Goal: Information Seeking & Learning: Find contact information

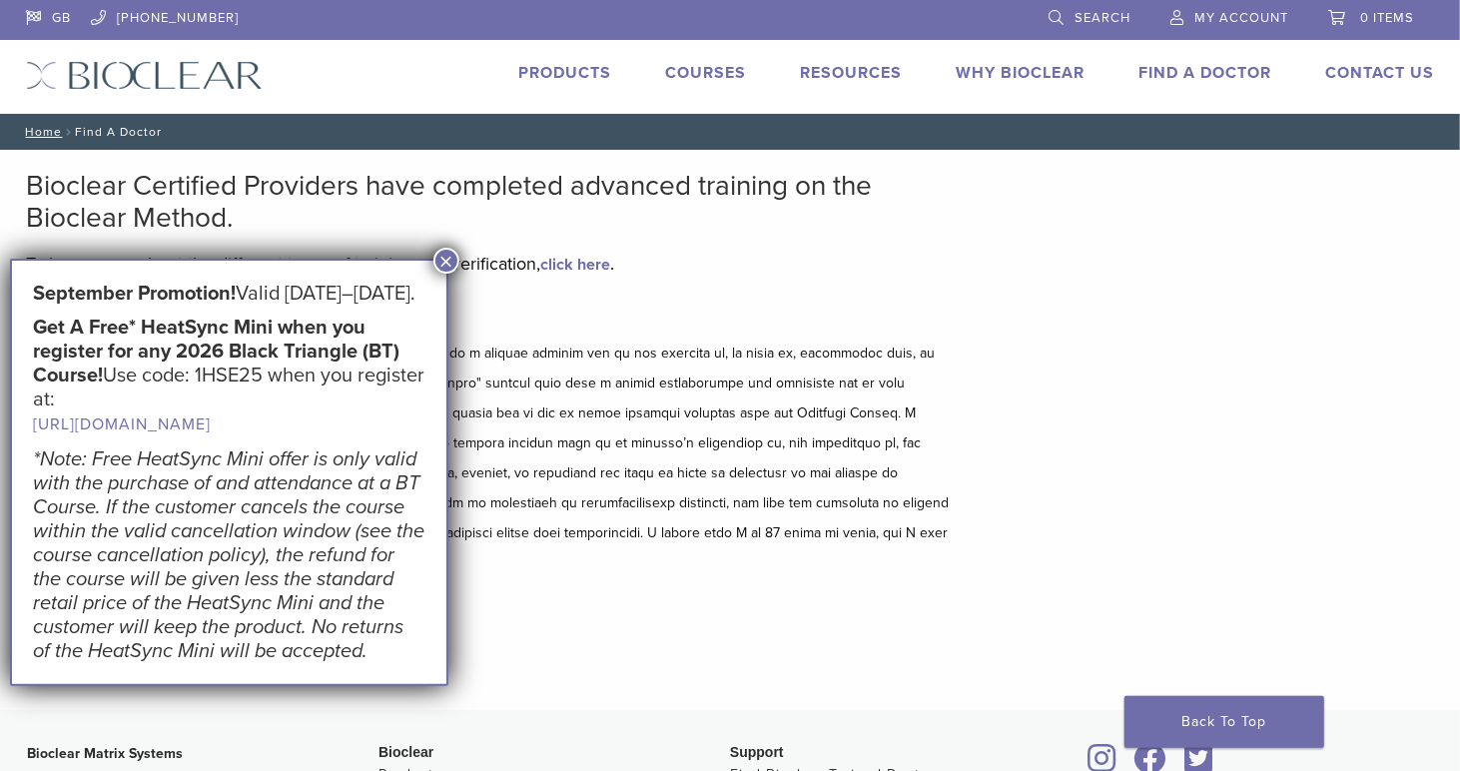
drag, startPoint x: 445, startPoint y: 258, endPoint x: 647, endPoint y: 746, distance: 528.3
click at [446, 259] on button "×" at bounding box center [446, 261] width 26 height 26
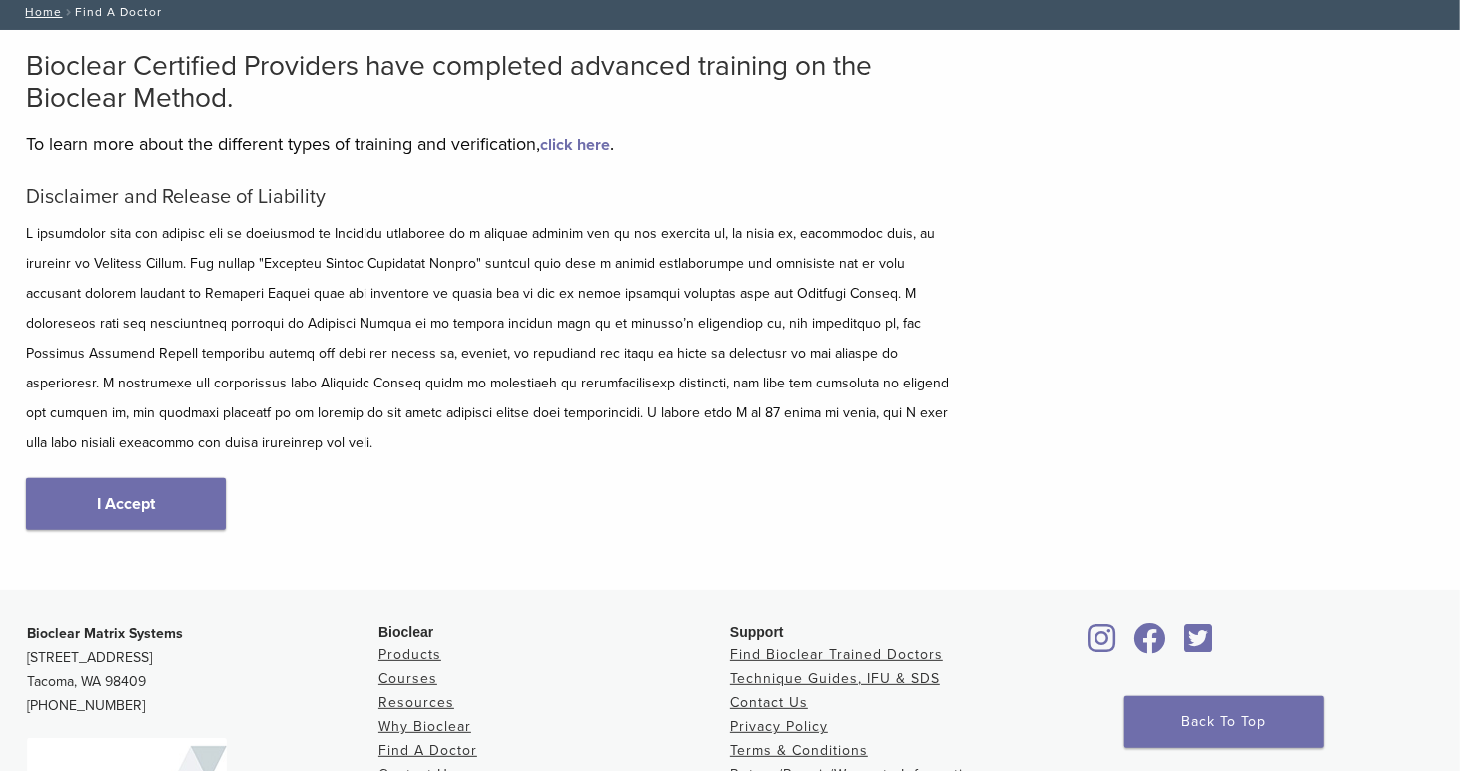
scroll to position [300, 0]
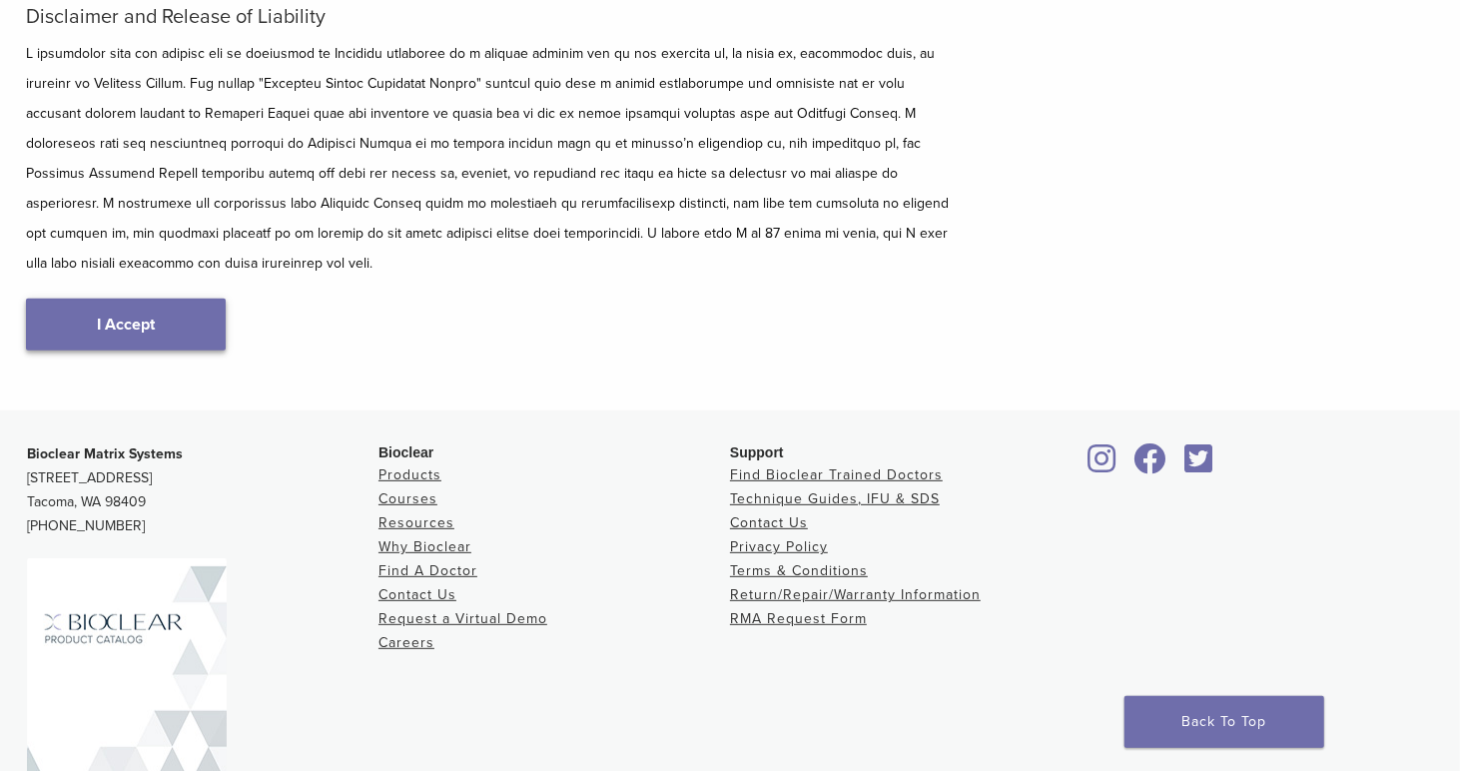
click at [114, 299] on link "I Accept" at bounding box center [126, 325] width 200 height 52
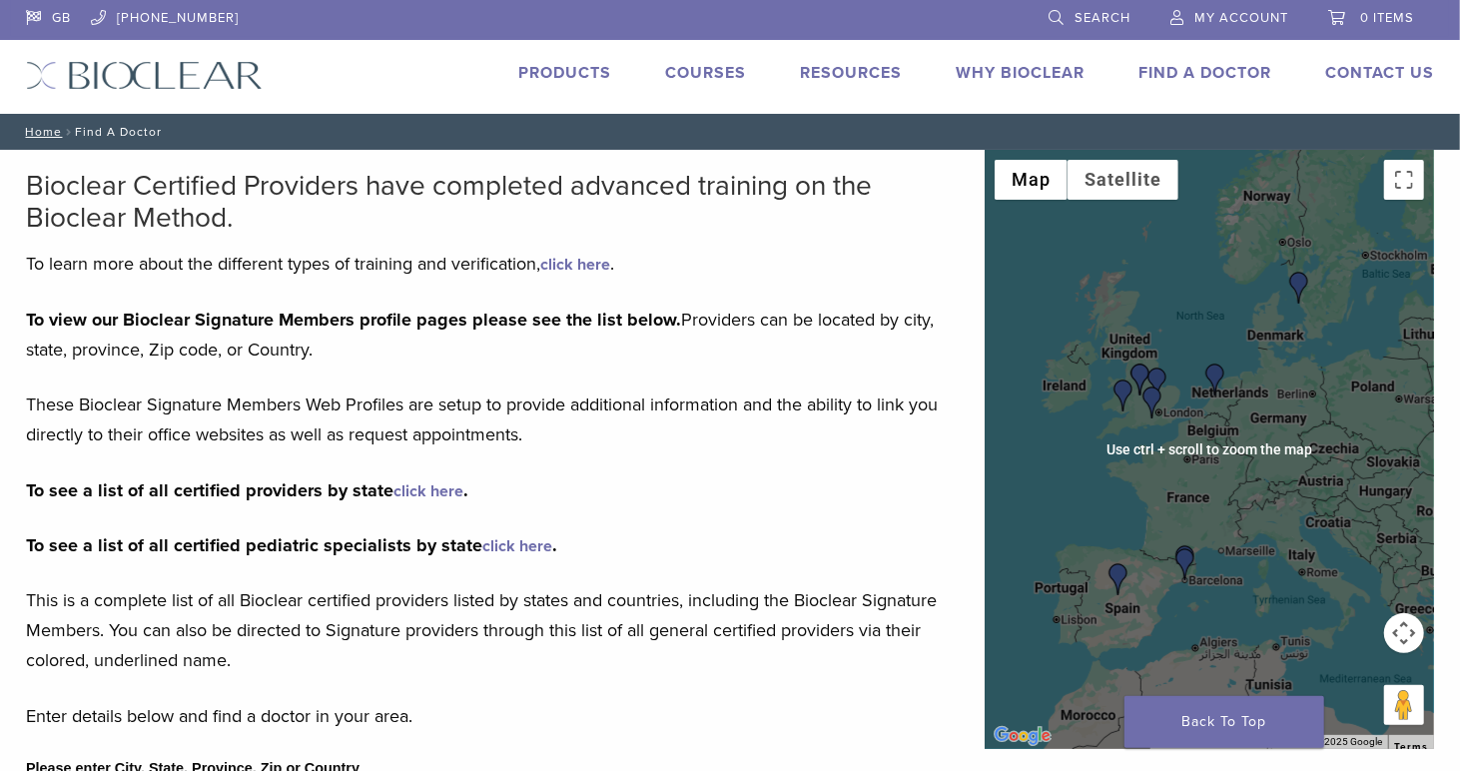
scroll to position [200, 0]
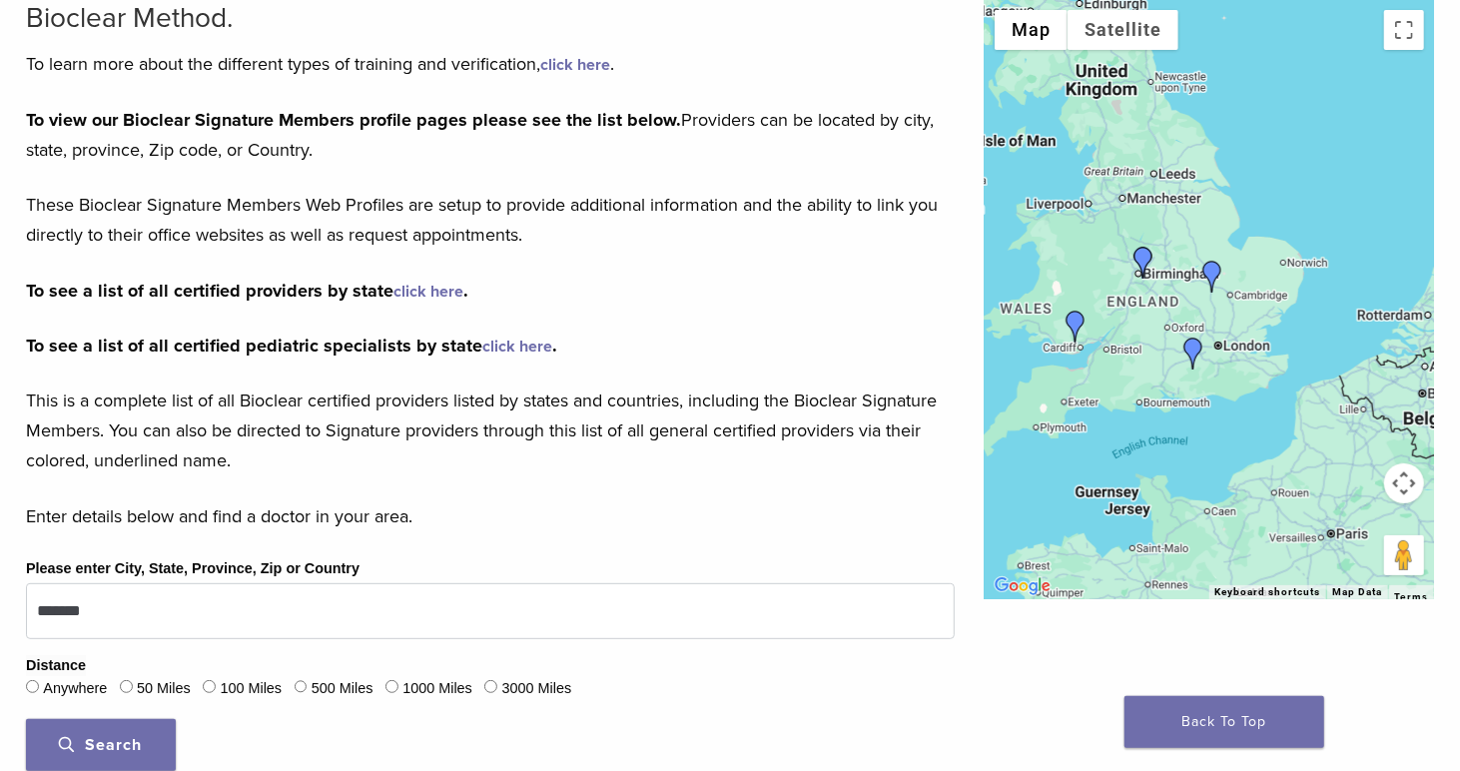
drag, startPoint x: 1365, startPoint y: 198, endPoint x: 1241, endPoint y: 459, distance: 289.4
click at [1241, 453] on div at bounding box center [1209, 299] width 449 height 599
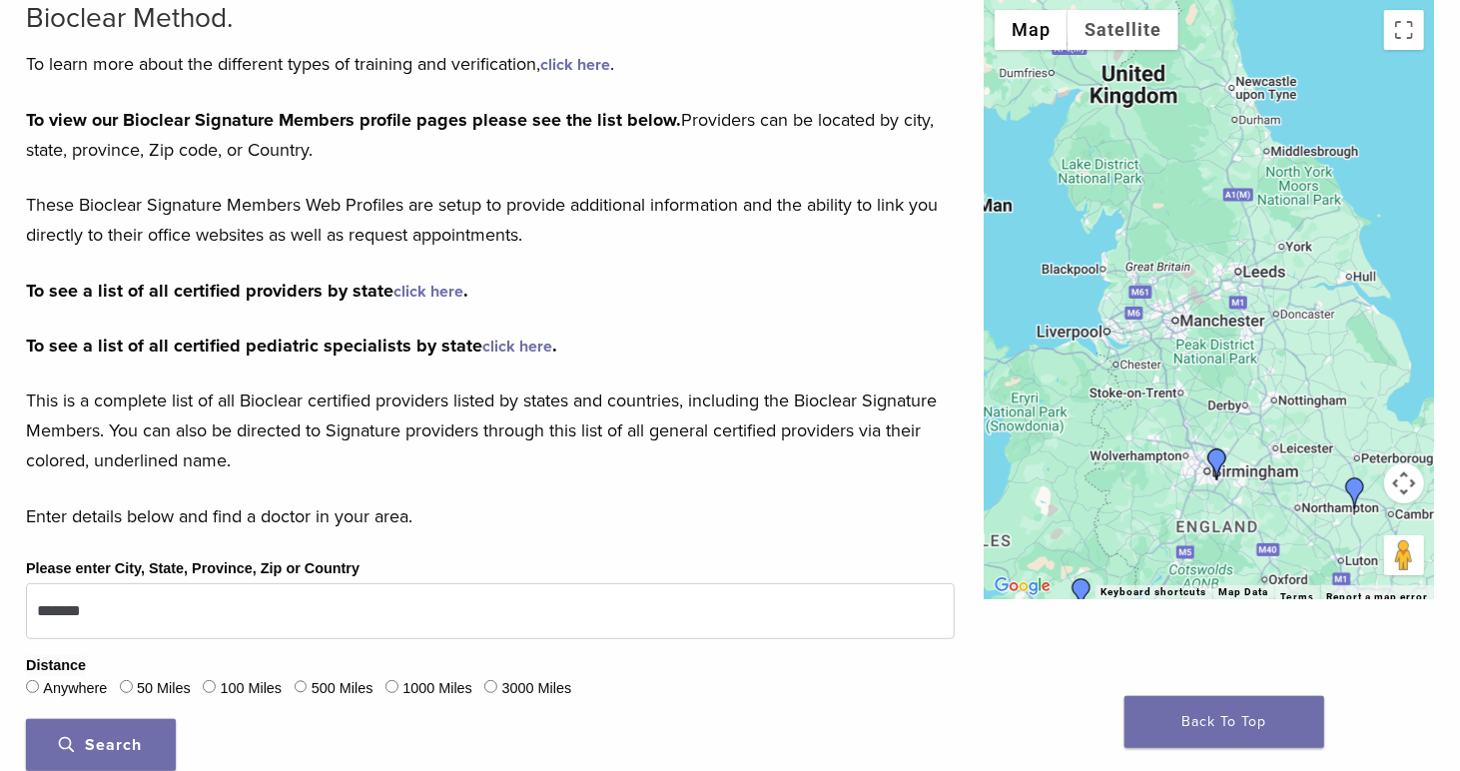
drag, startPoint x: 1194, startPoint y: 205, endPoint x: 1276, endPoint y: 497, distance: 303.8
click at [1276, 497] on div at bounding box center [1209, 299] width 449 height 599
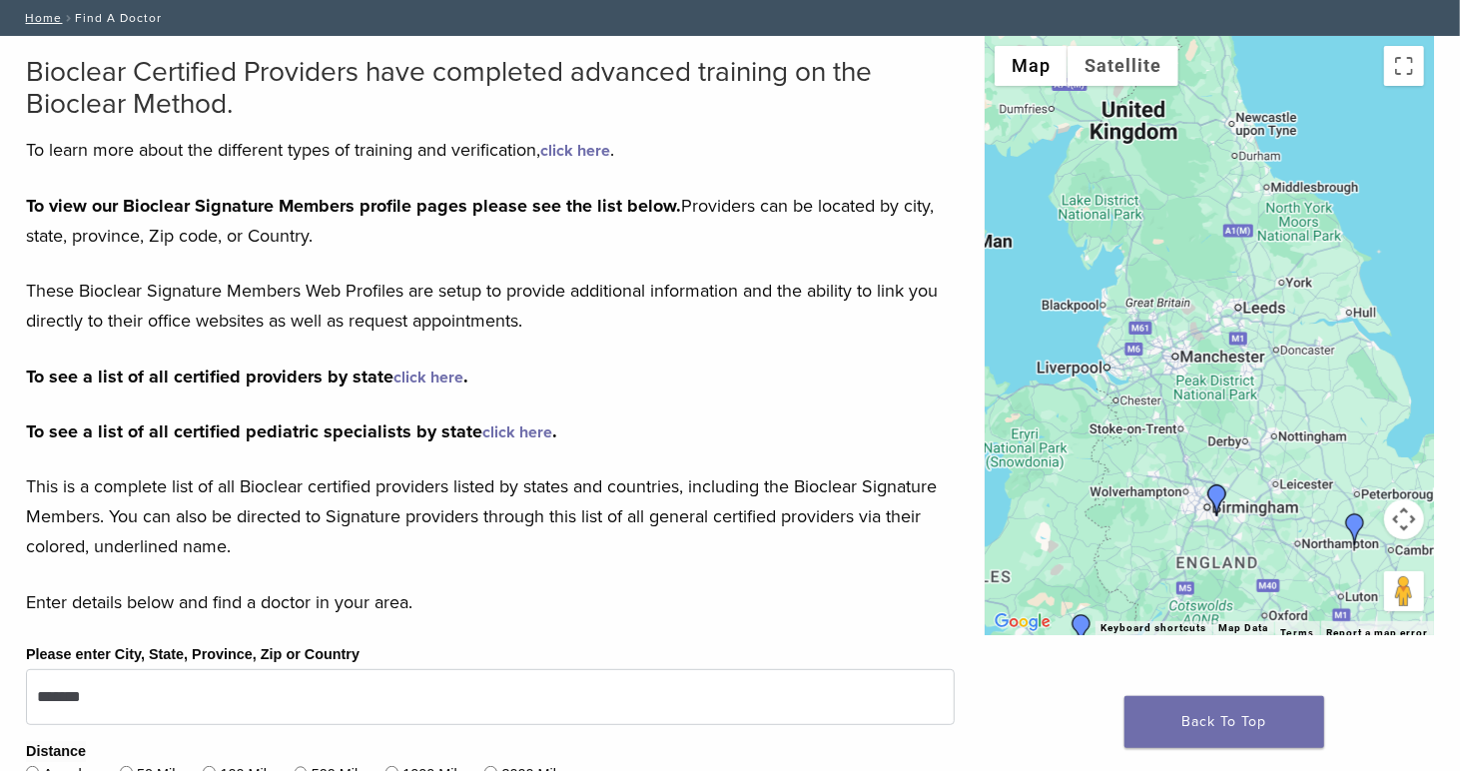
scroll to position [0, 0]
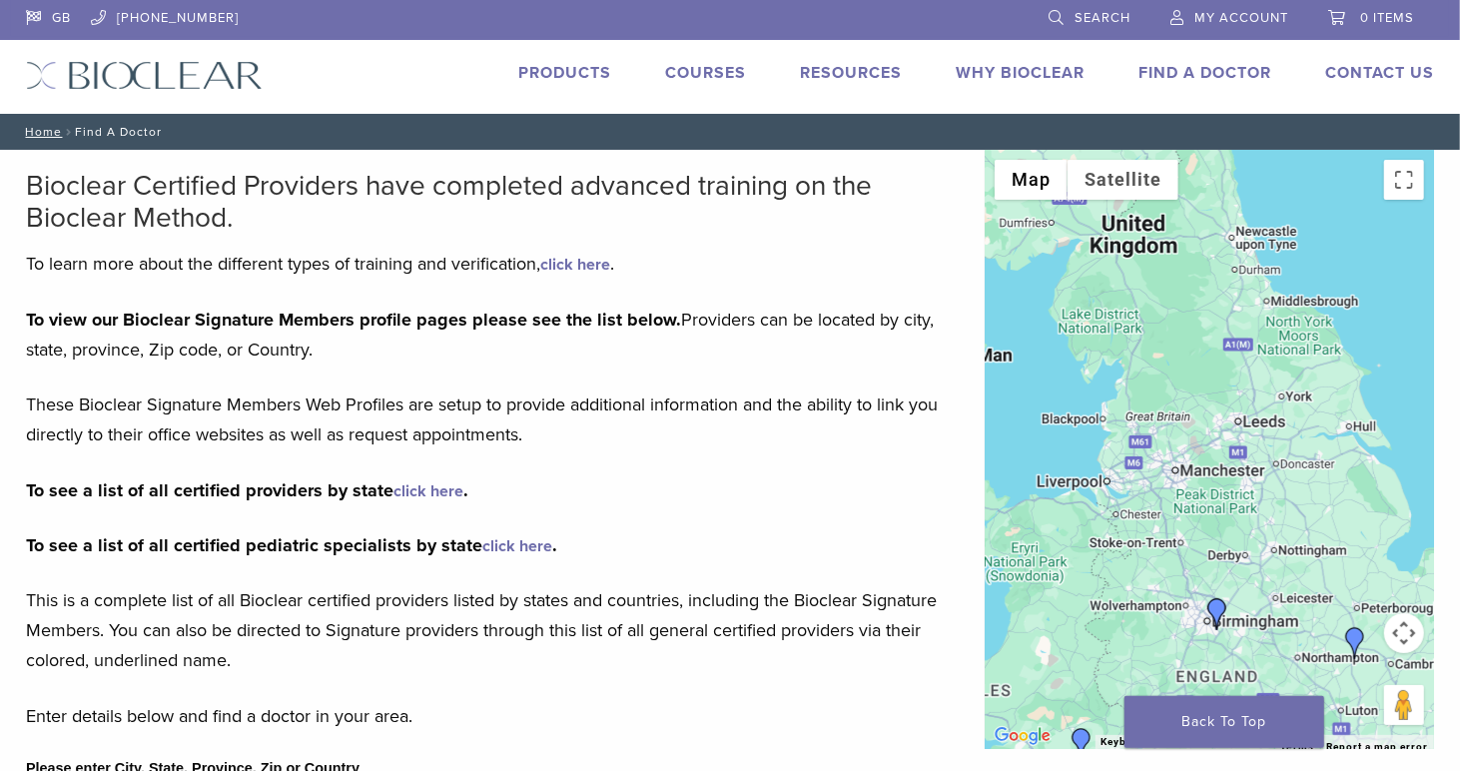
click at [599, 262] on link "click here" at bounding box center [575, 265] width 70 height 20
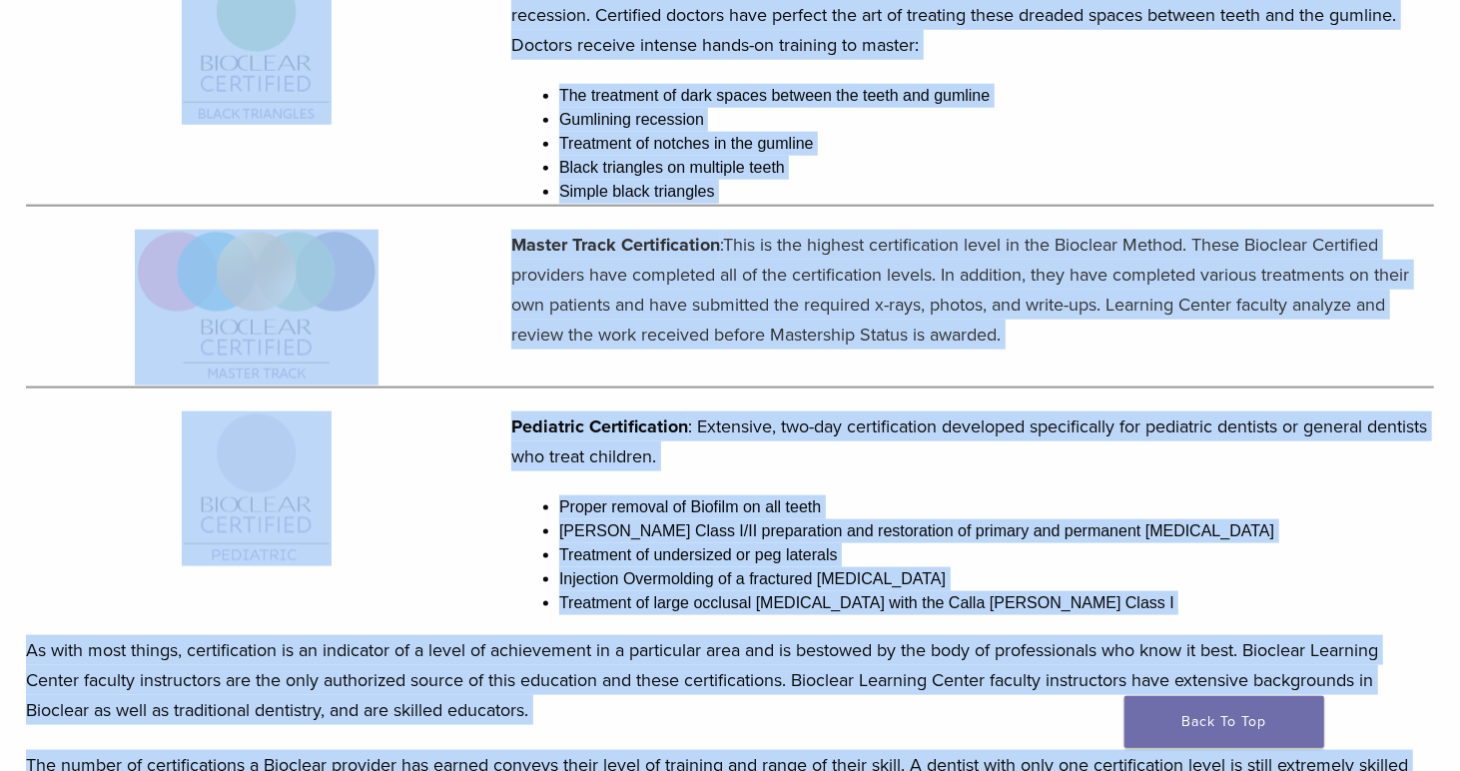
scroll to position [1425, 0]
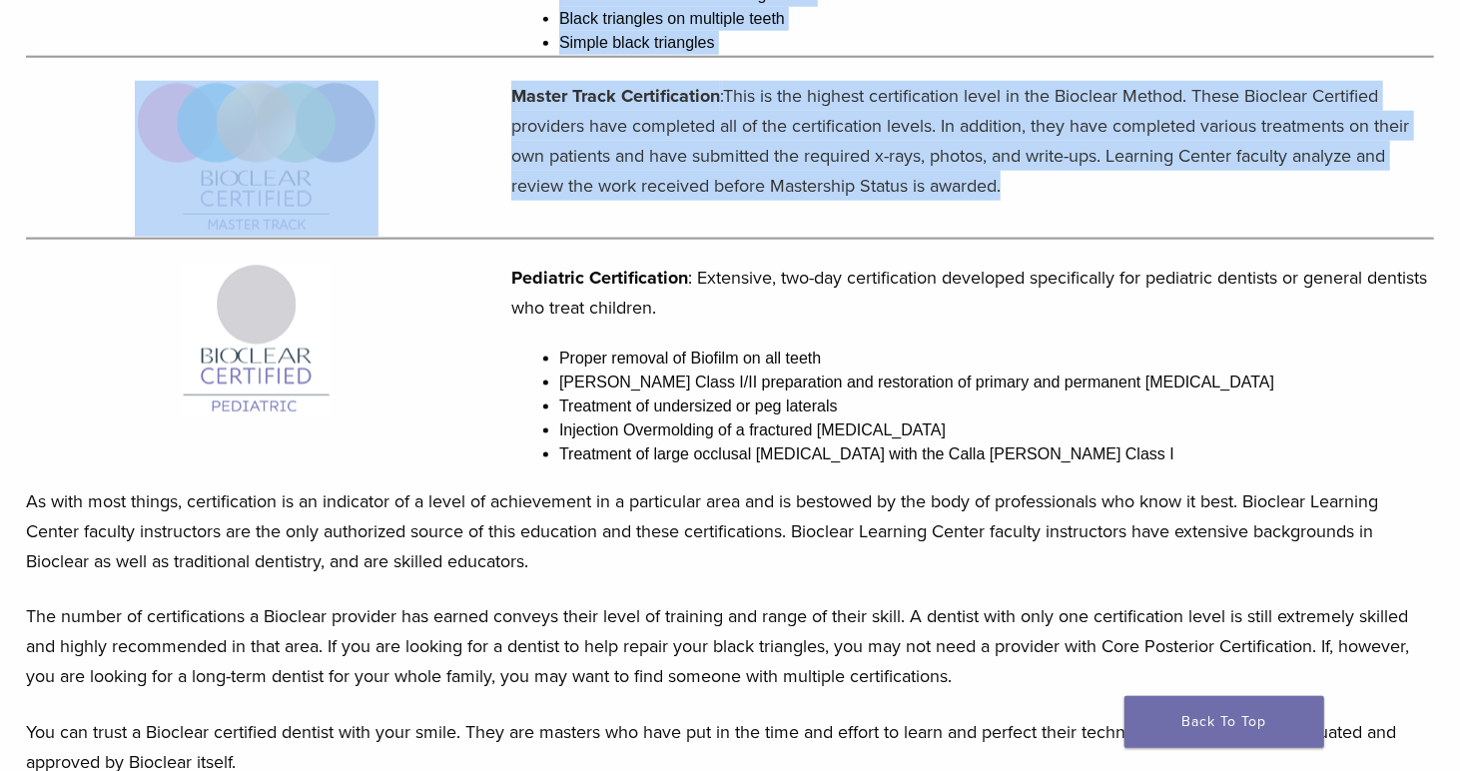
drag, startPoint x: 24, startPoint y: 164, endPoint x: 1012, endPoint y: 196, distance: 988.1
copy div "These are the certifications a Bioclear dentist can have: Core Anterior Certifi…"
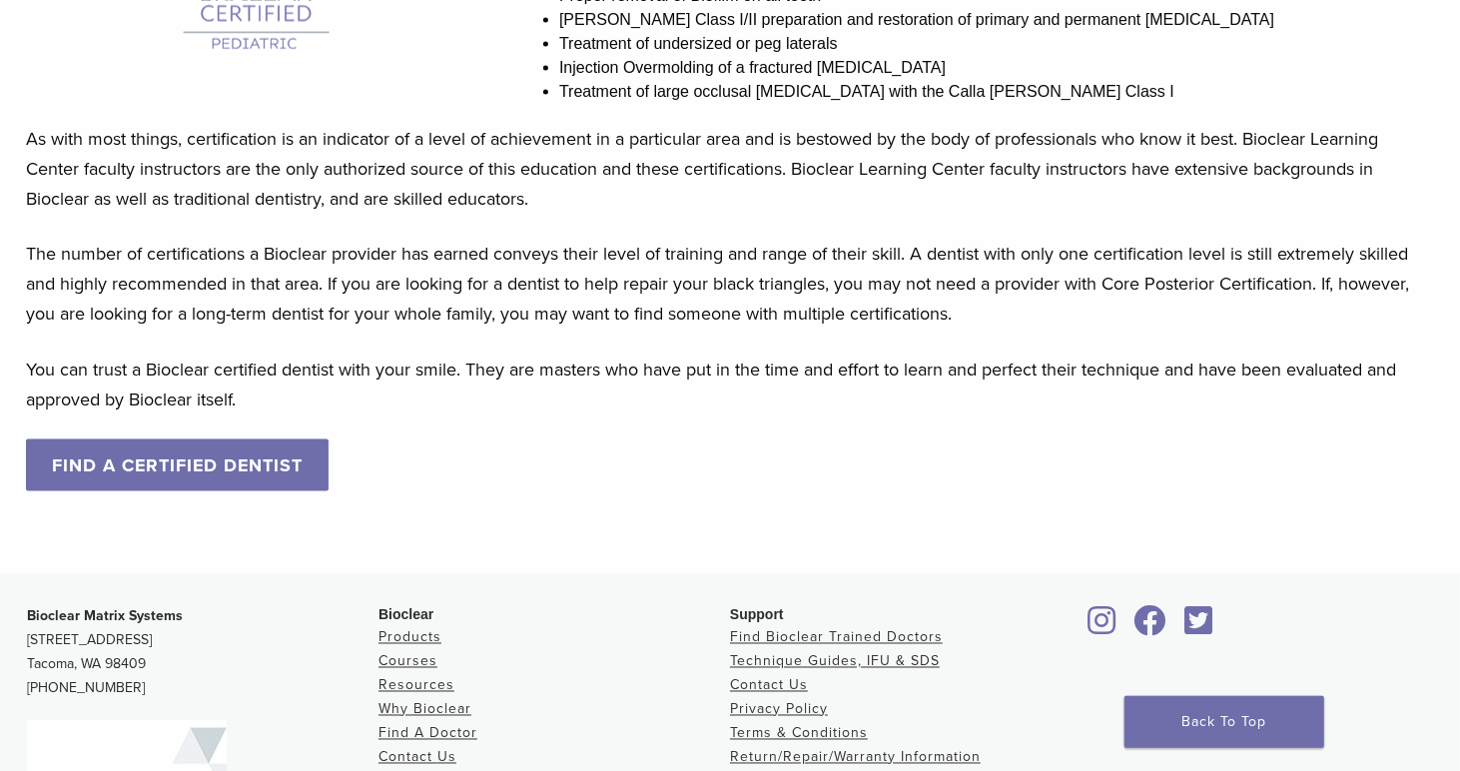
scroll to position [2024, 0]
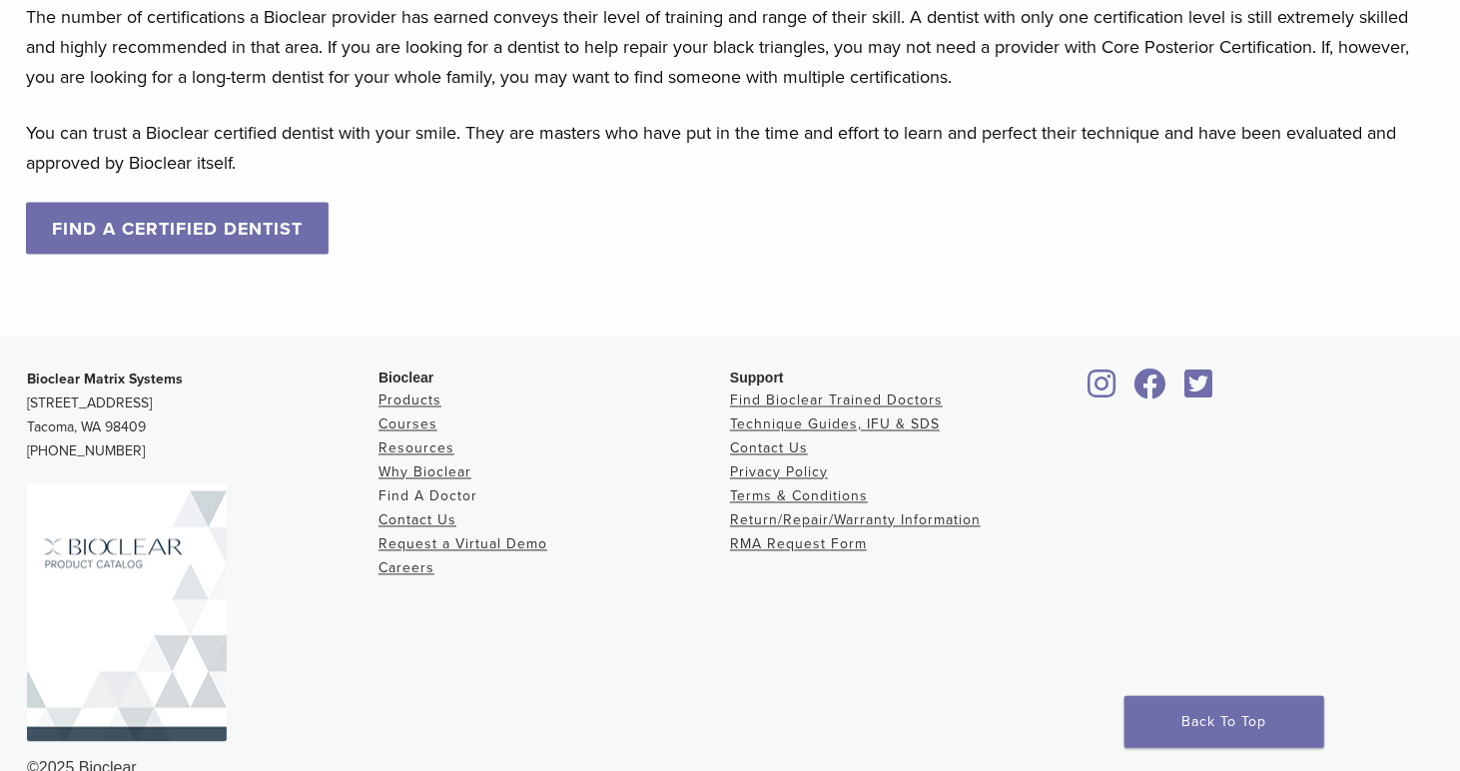
click at [449, 491] on link "Find A Doctor" at bounding box center [427, 496] width 99 height 17
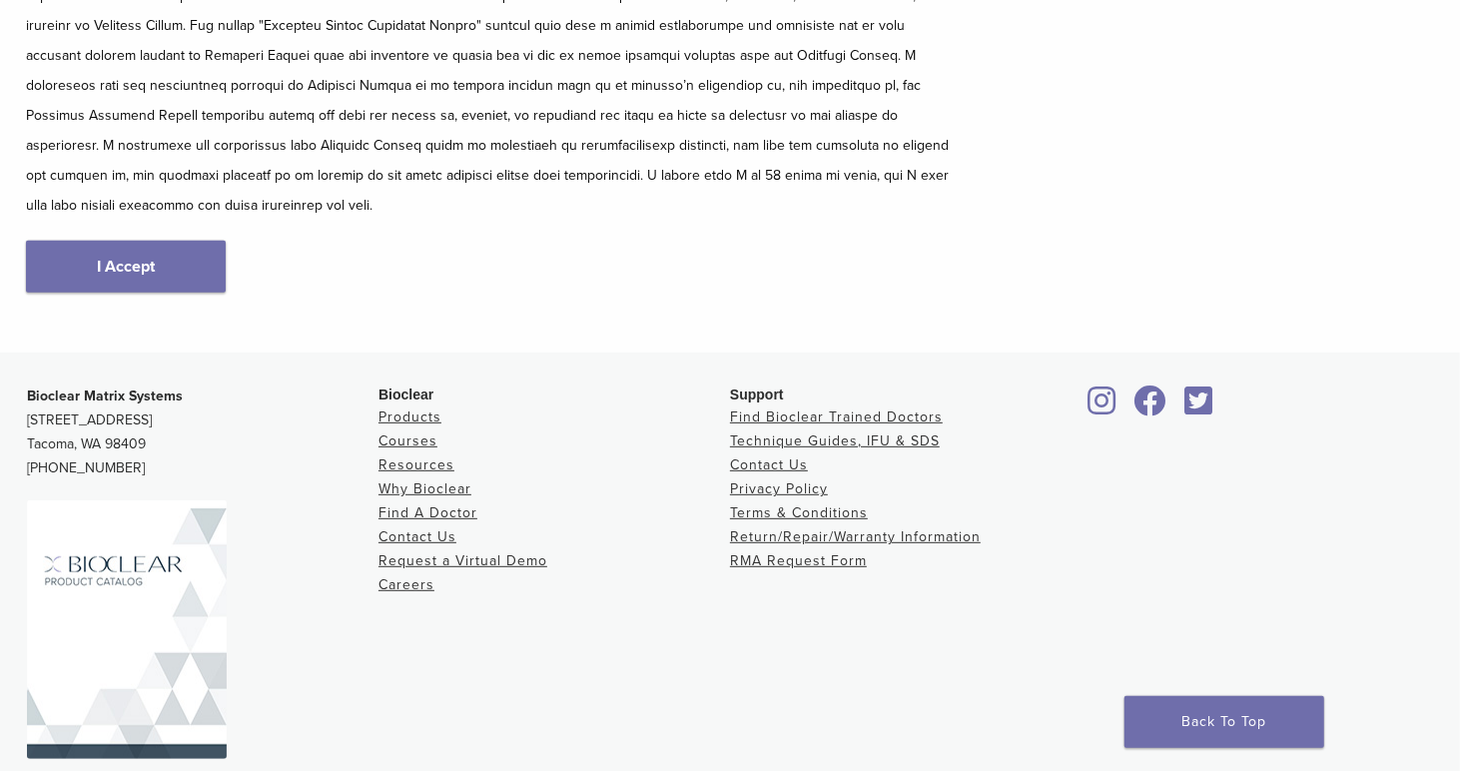
scroll to position [384, 0]
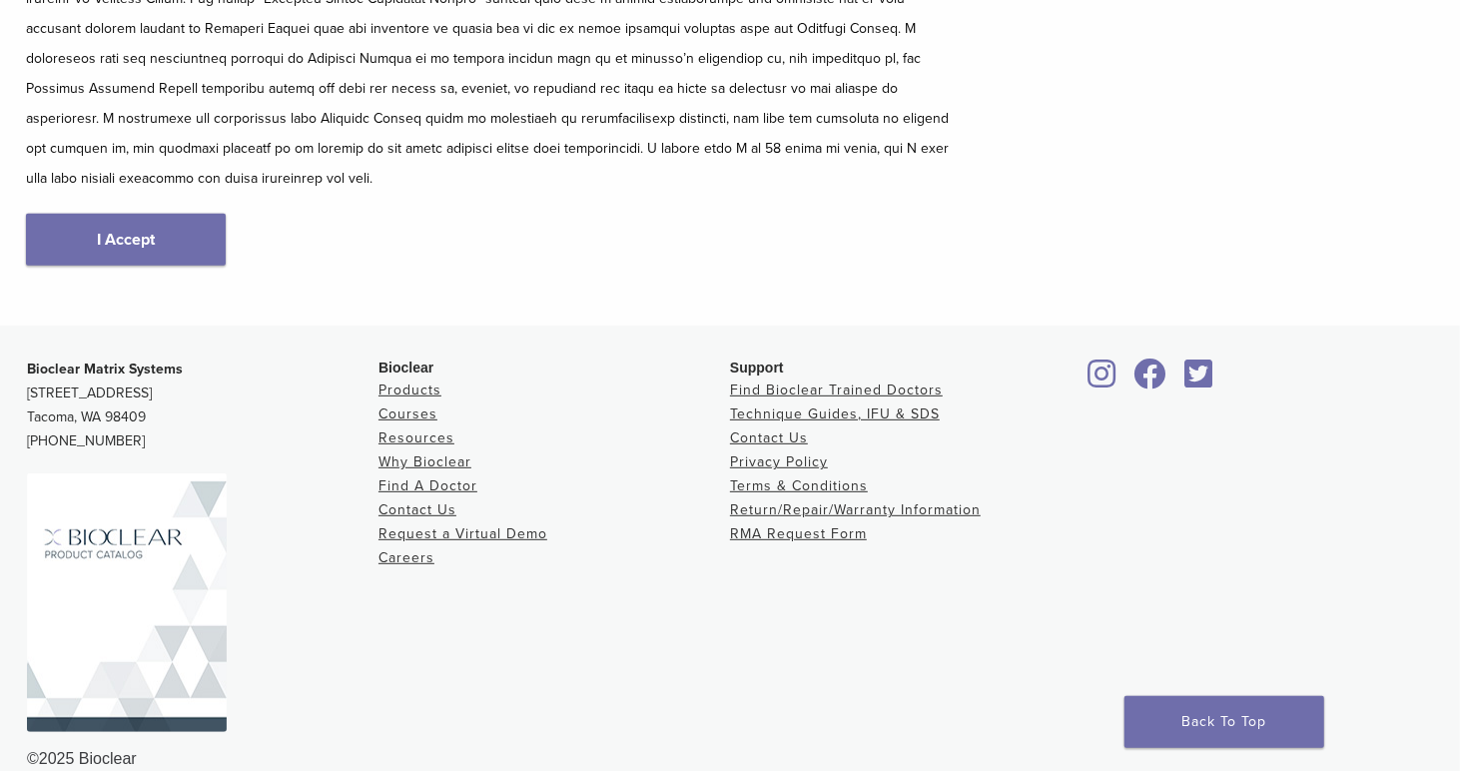
drag, startPoint x: 103, startPoint y: 205, endPoint x: 415, endPoint y: 408, distance: 373.1
click at [105, 214] on link "I Accept" at bounding box center [126, 240] width 200 height 52
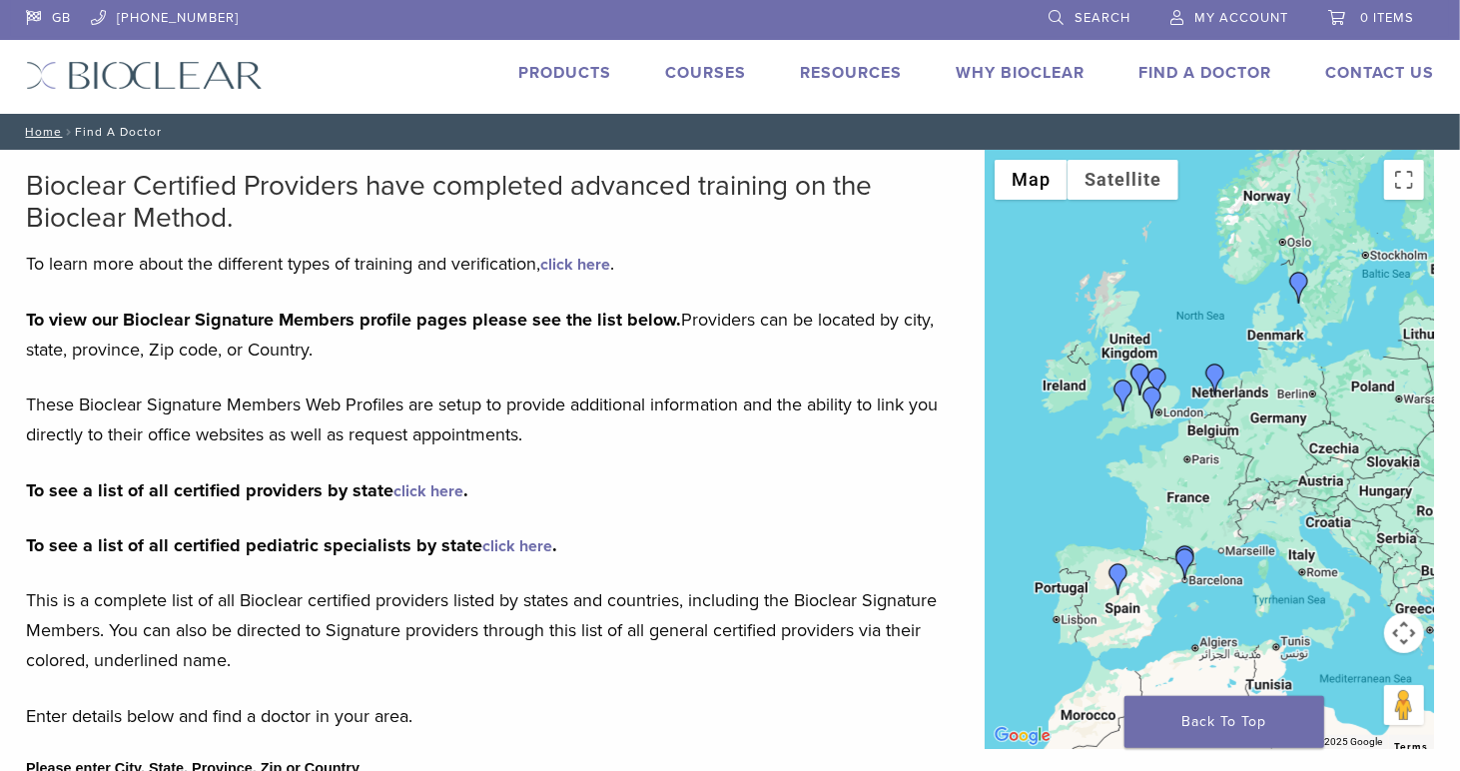
click at [435, 484] on link "click here" at bounding box center [428, 491] width 70 height 20
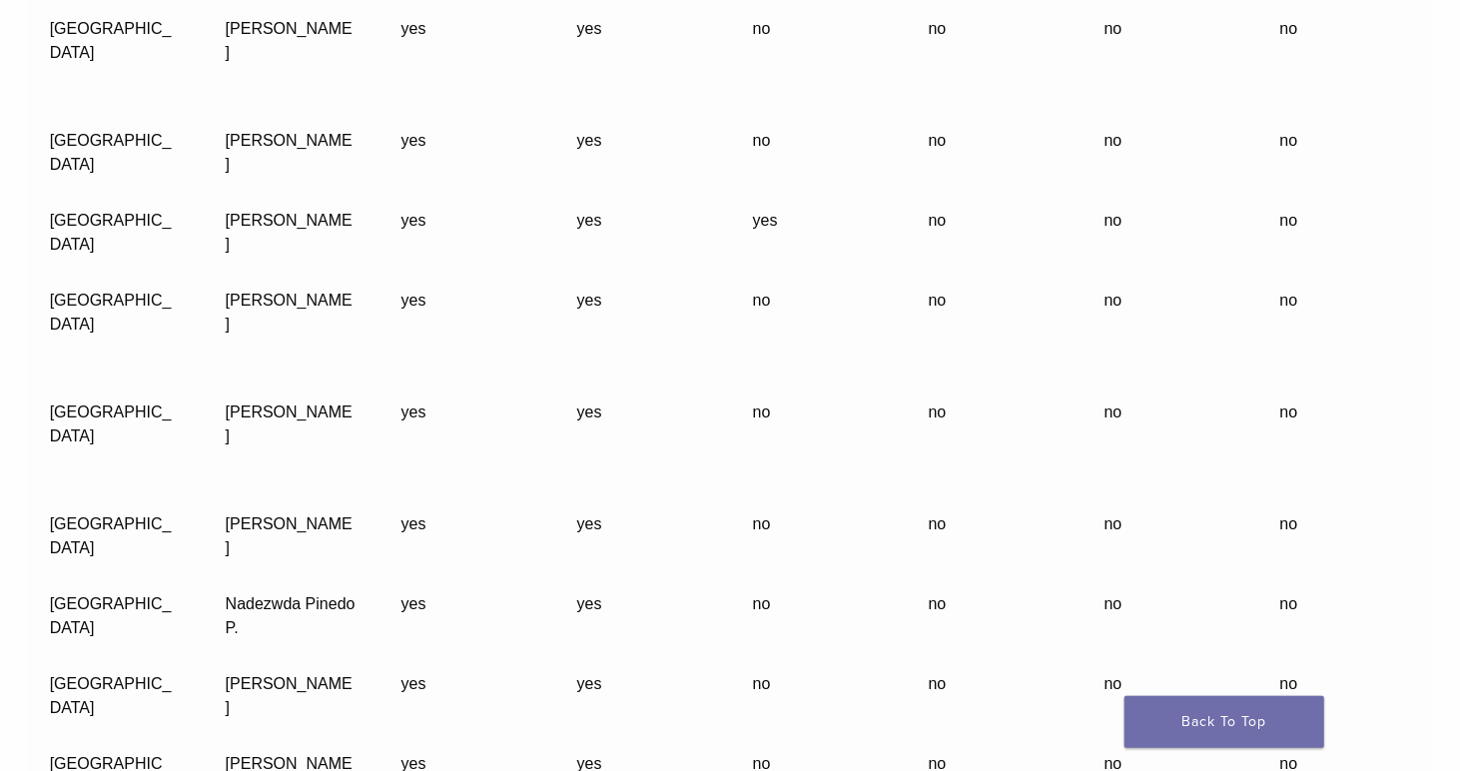
scroll to position [59612, 0]
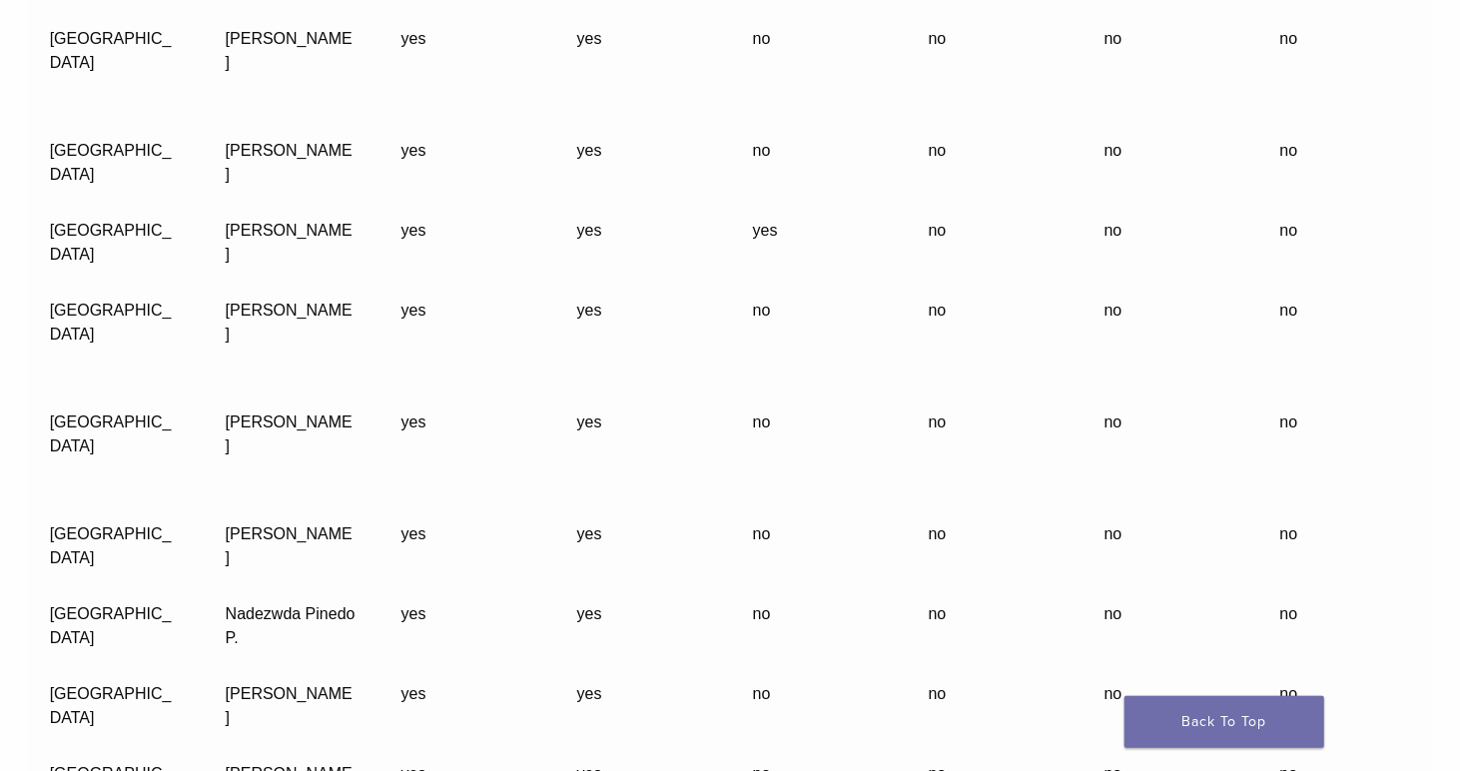
drag, startPoint x: 57, startPoint y: 286, endPoint x: 1301, endPoint y: 516, distance: 1265.4
copy tbody "UK Chris Harris yes yes yes no no no UK Claire Burgess yes yes yes yes no yes U…"
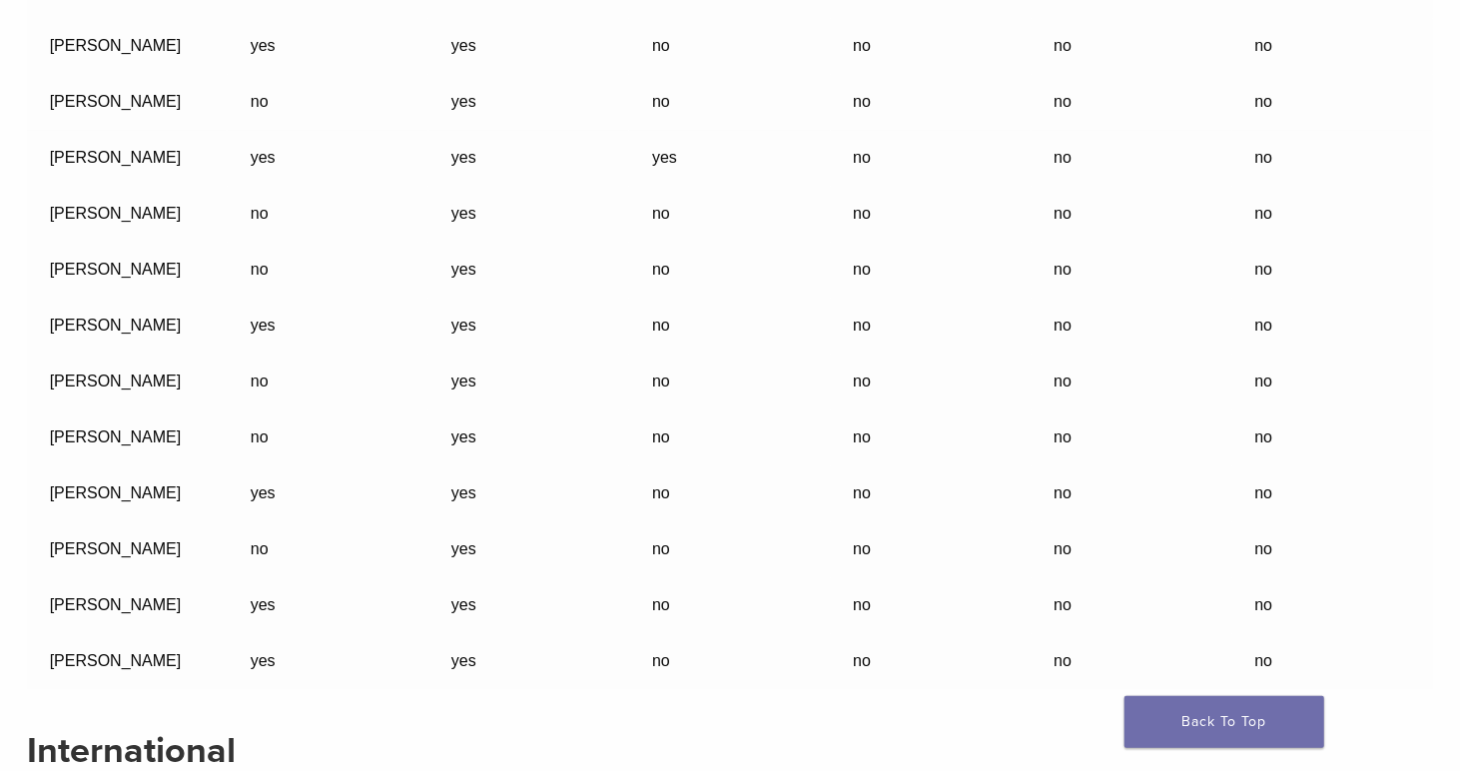
scroll to position [55618, 0]
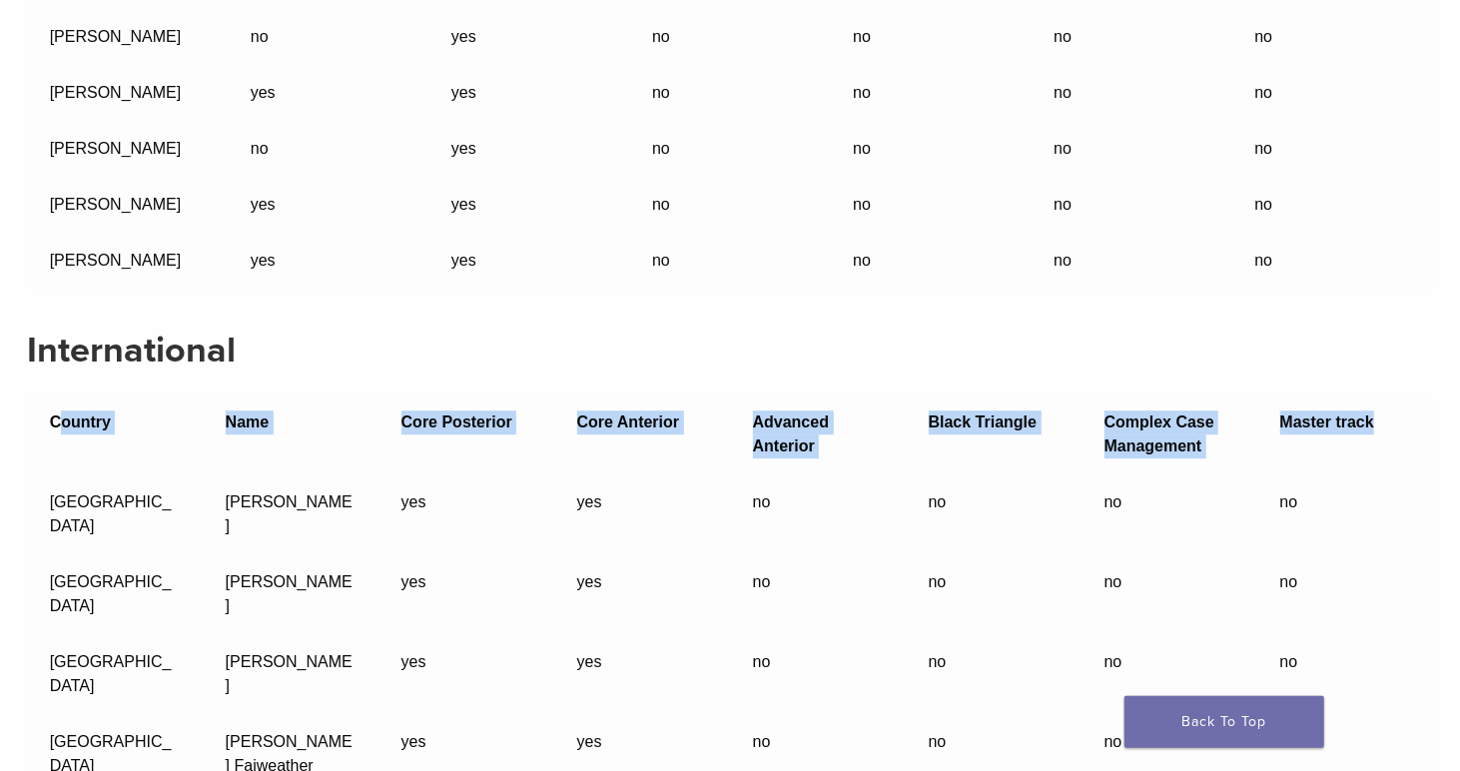
drag, startPoint x: 56, startPoint y: 205, endPoint x: 1424, endPoint y: 241, distance: 1368.4
click at [1424, 394] on tr "Country Name Core Posterior Core Anterior Advanced Anterior Black Triangle Comp…" at bounding box center [730, 434] width 1406 height 80
copy tr "ountry Name Core Posterior Core Anterior Advanced Anterior Black Triangle Compl…"
click at [80, 413] on strong "Country" at bounding box center [80, 421] width 61 height 17
drag, startPoint x: 50, startPoint y: 203, endPoint x: 1373, endPoint y: 214, distance: 1323.1
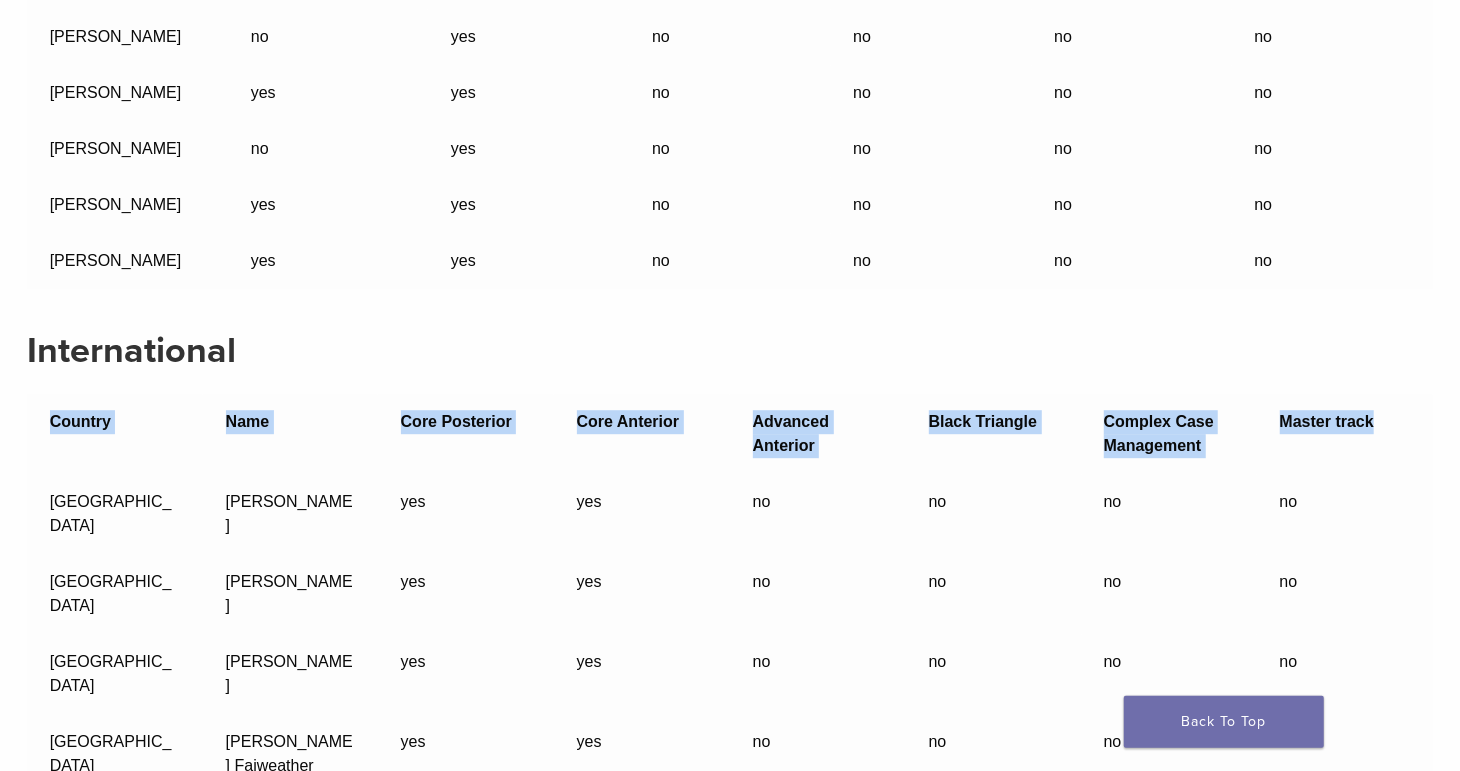
click at [1373, 394] on tr "Country Name Core Posterior Core Anterior Advanced Anterior Black Triangle Comp…" at bounding box center [730, 434] width 1406 height 80
copy tr "Country Name Core Posterior Core Anterior Advanced Anterior Black Triangle Comp…"
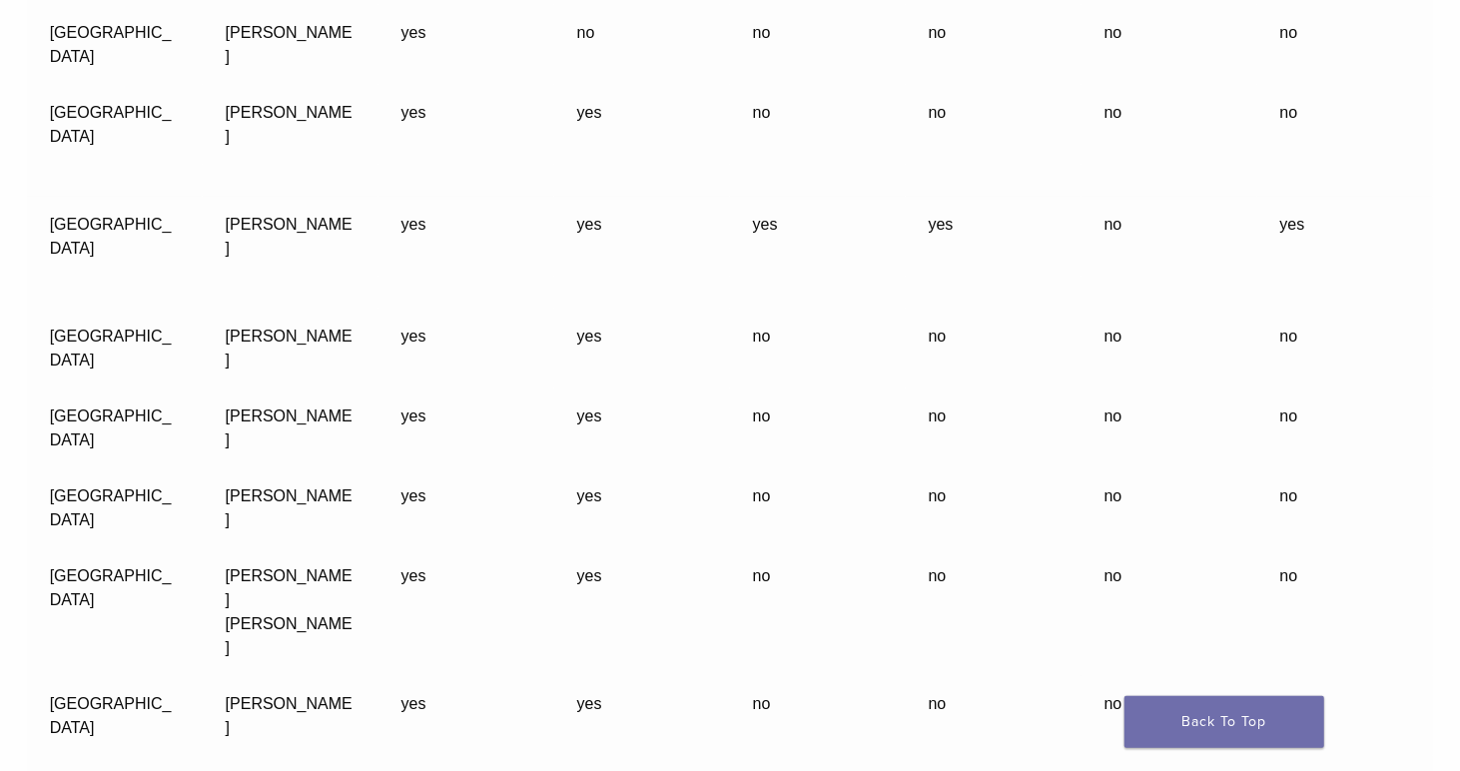
scroll to position [59911, 0]
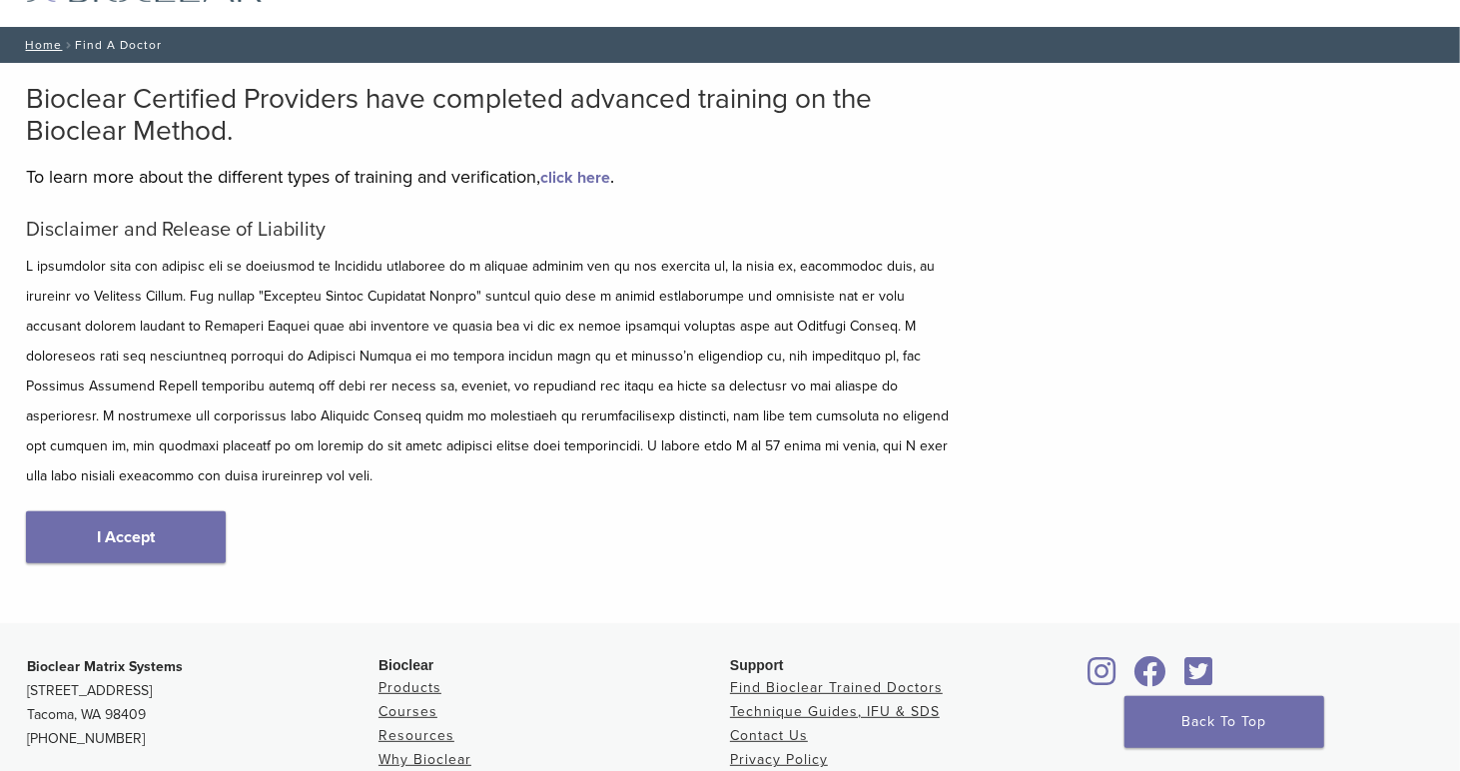
scroll to position [200, 0]
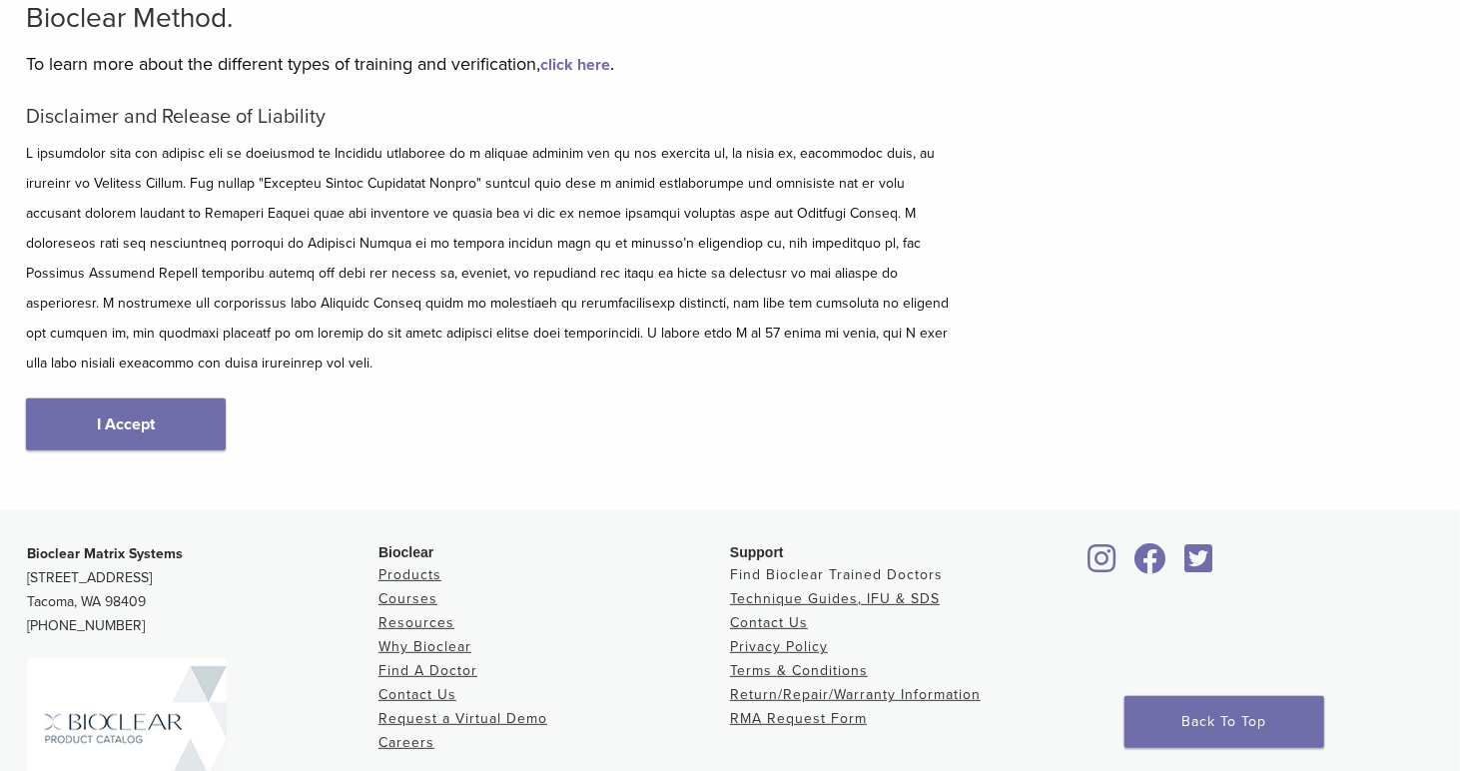
click at [875, 566] on link "Find Bioclear Trained Doctors" at bounding box center [836, 574] width 213 height 17
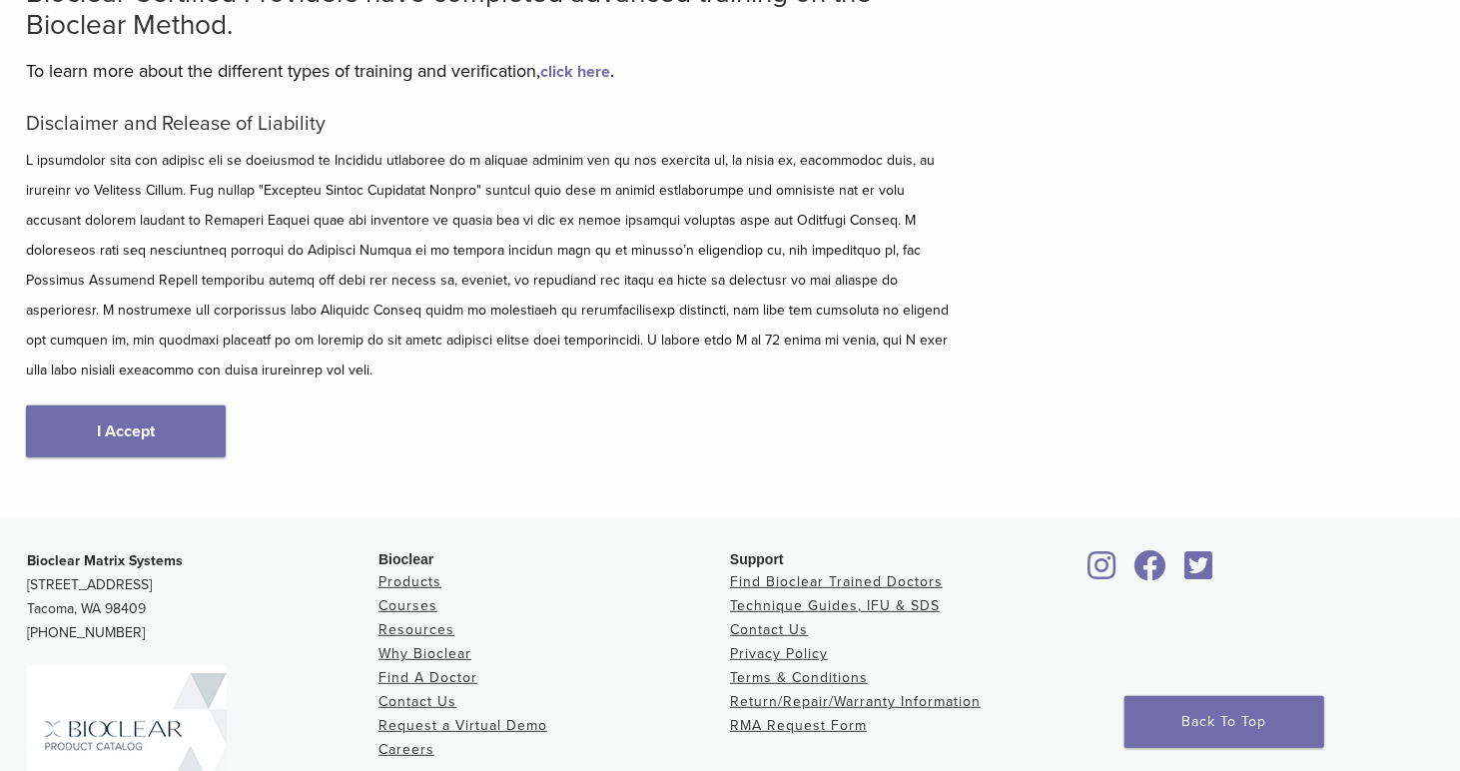
scroll to position [384, 0]
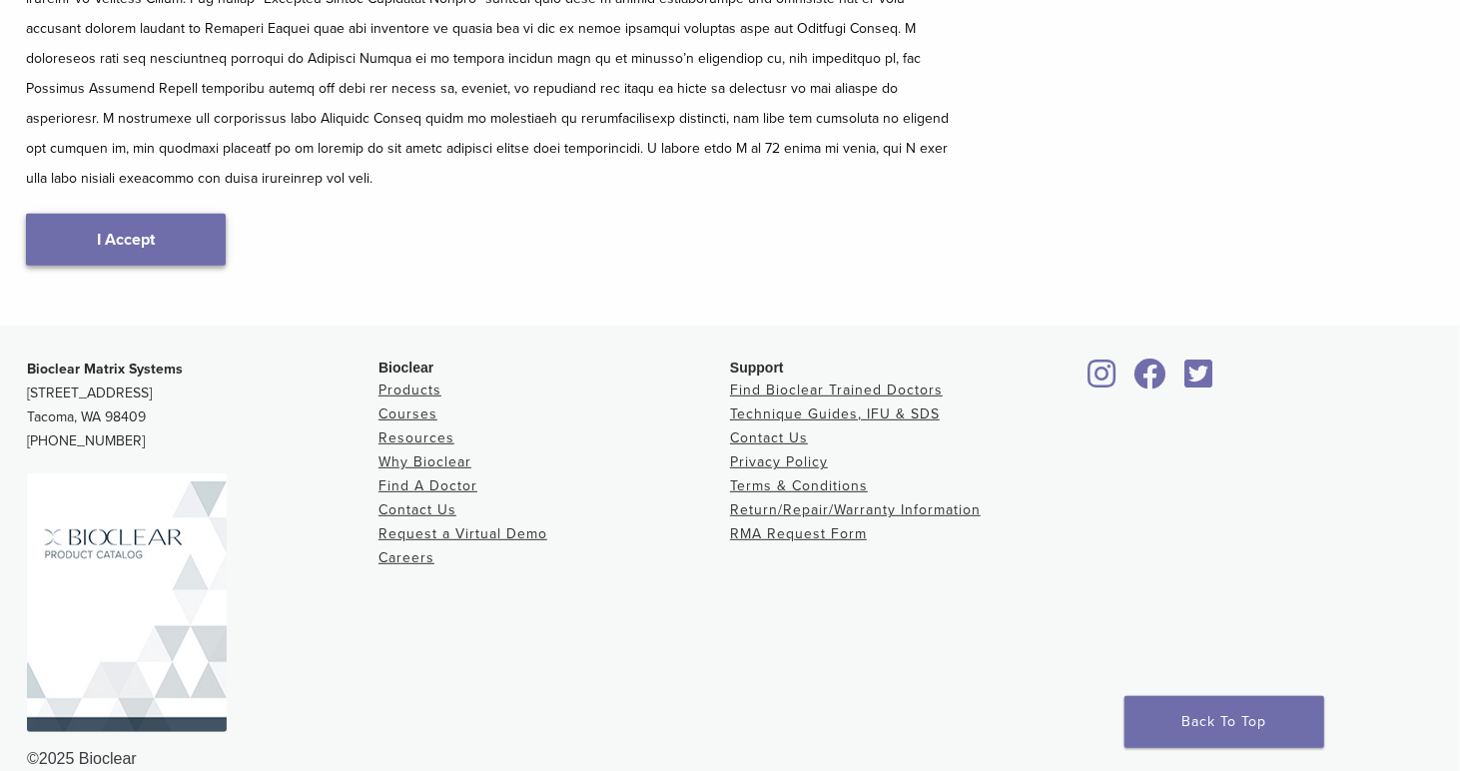
click at [66, 214] on link "I Accept" at bounding box center [126, 240] width 200 height 52
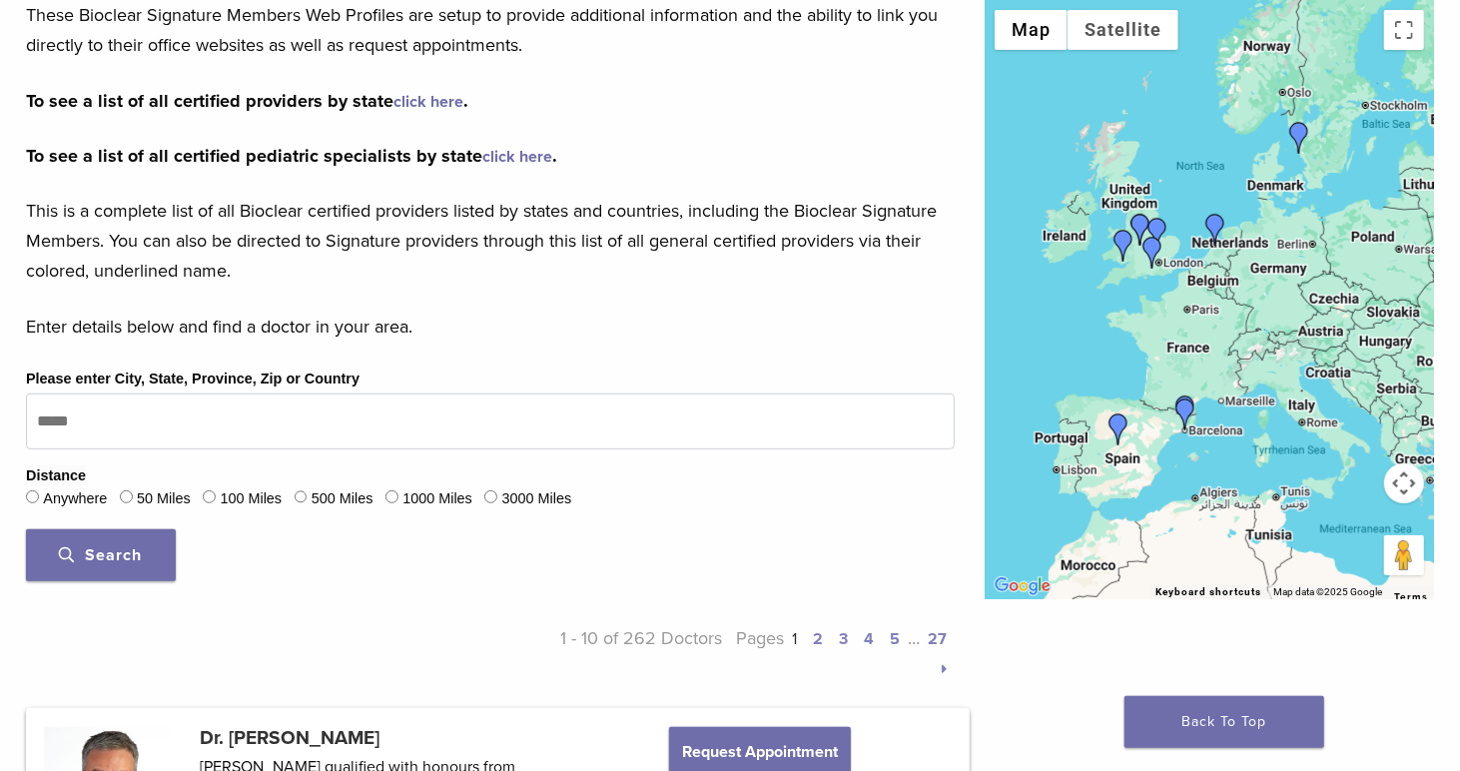
scroll to position [399, 0]
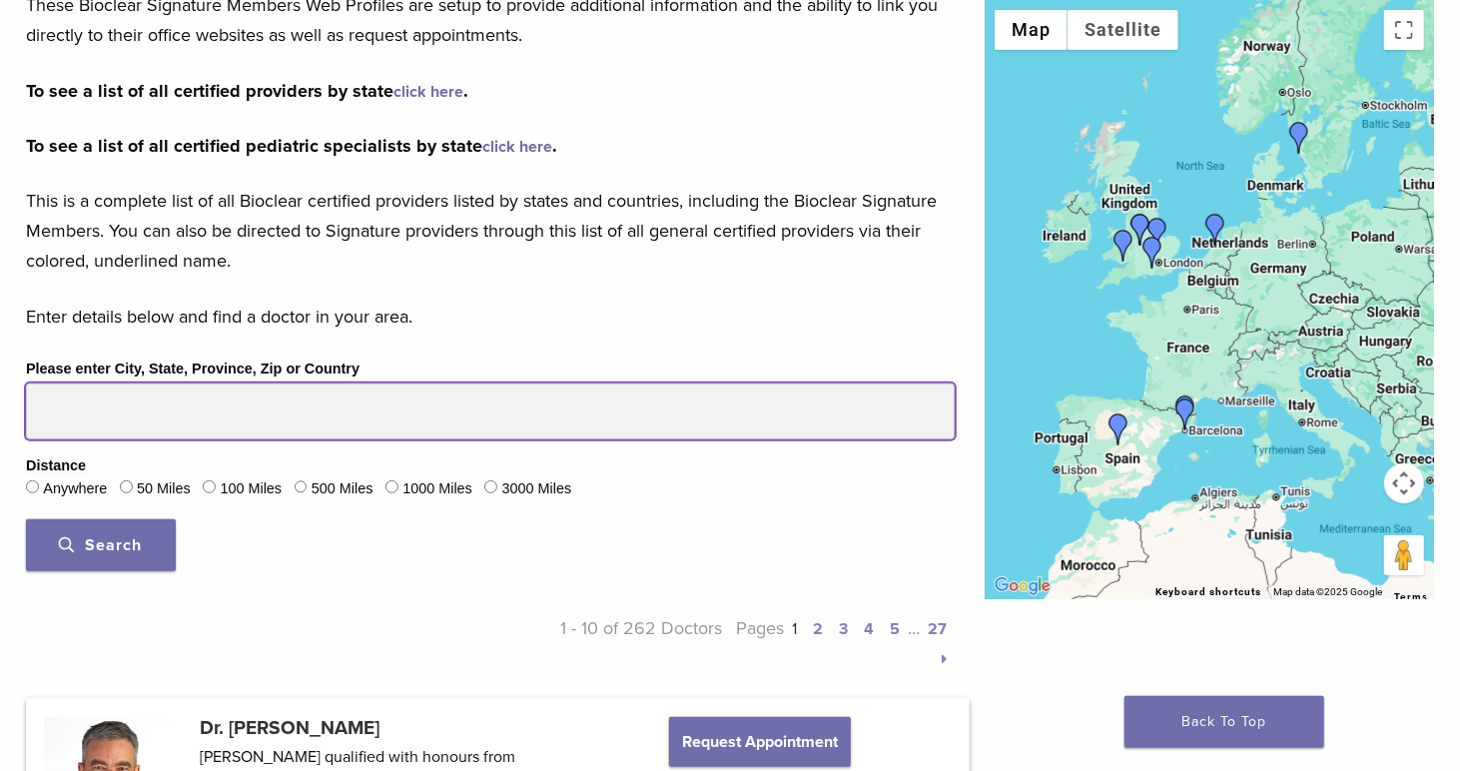
click at [103, 404] on input "Please enter City, State, Province, Zip or Country" at bounding box center [490, 411] width 929 height 56
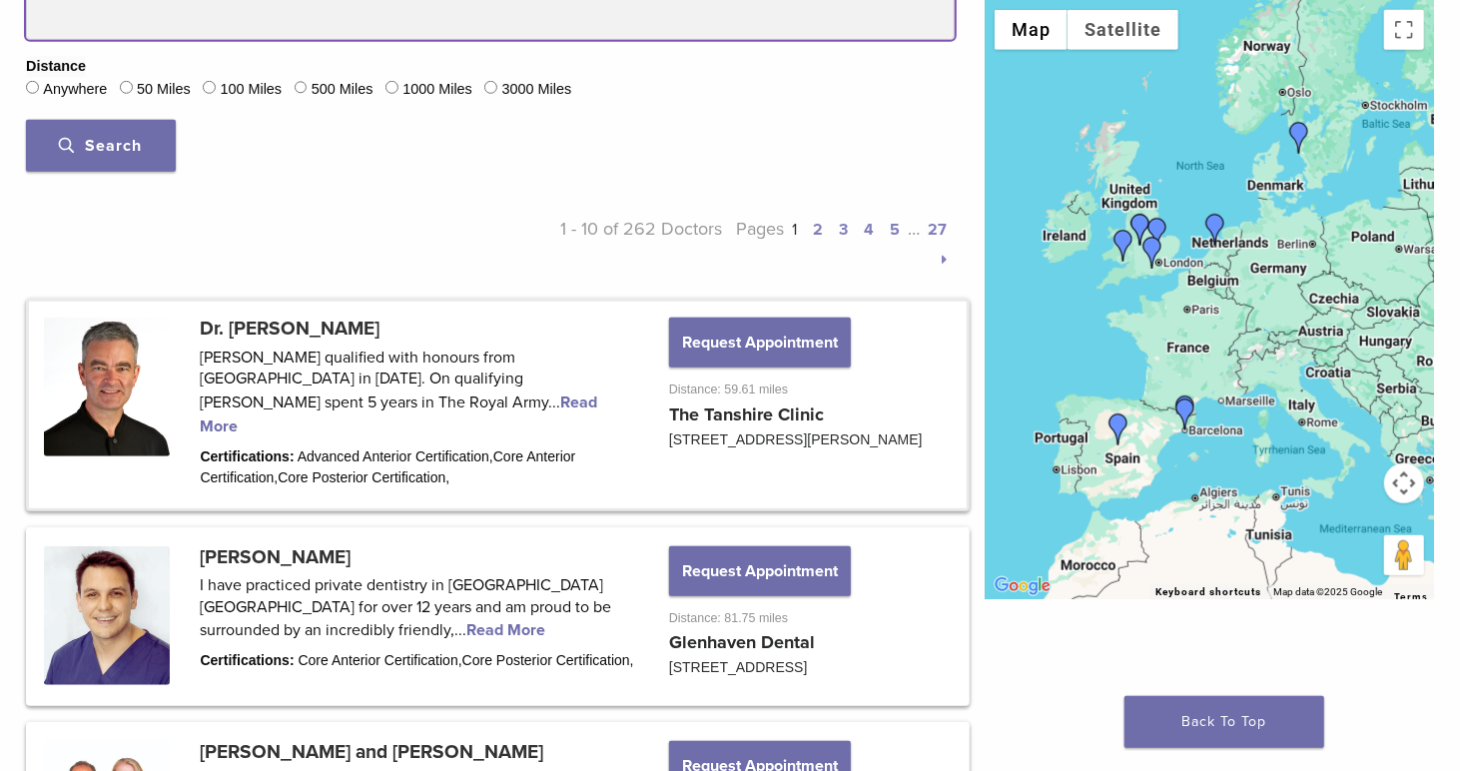
scroll to position [899, 0]
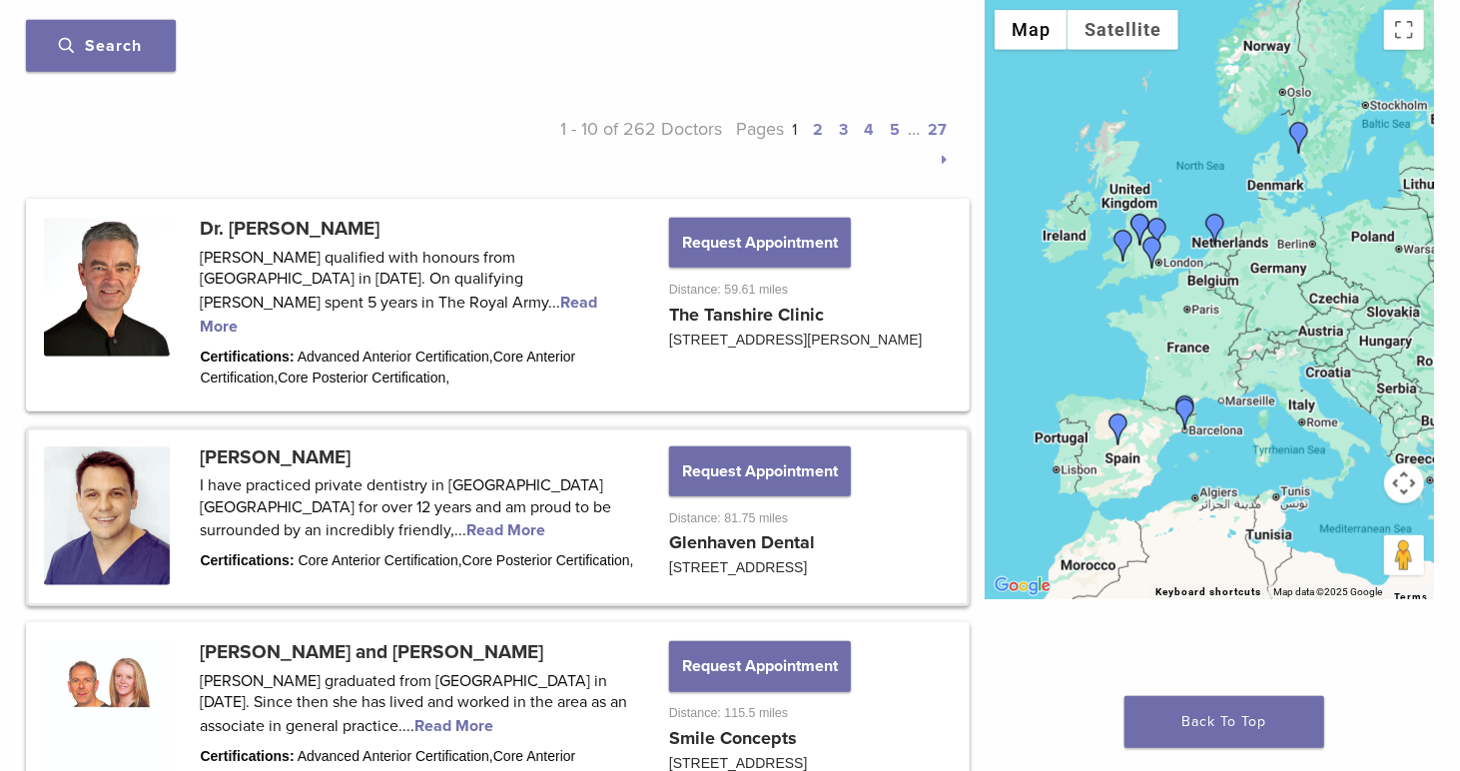
click at [243, 518] on link at bounding box center [498, 517] width 938 height 174
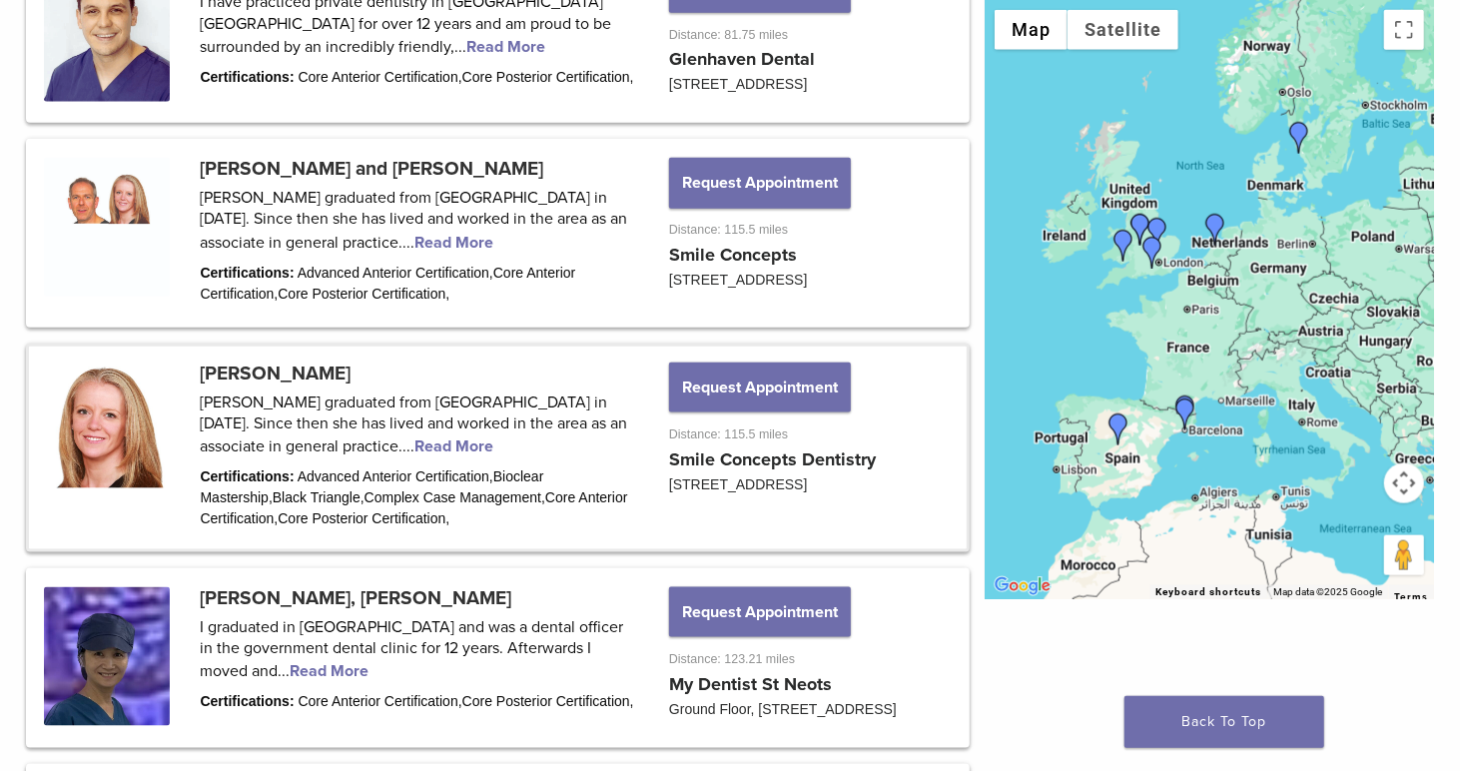
scroll to position [1598, 0]
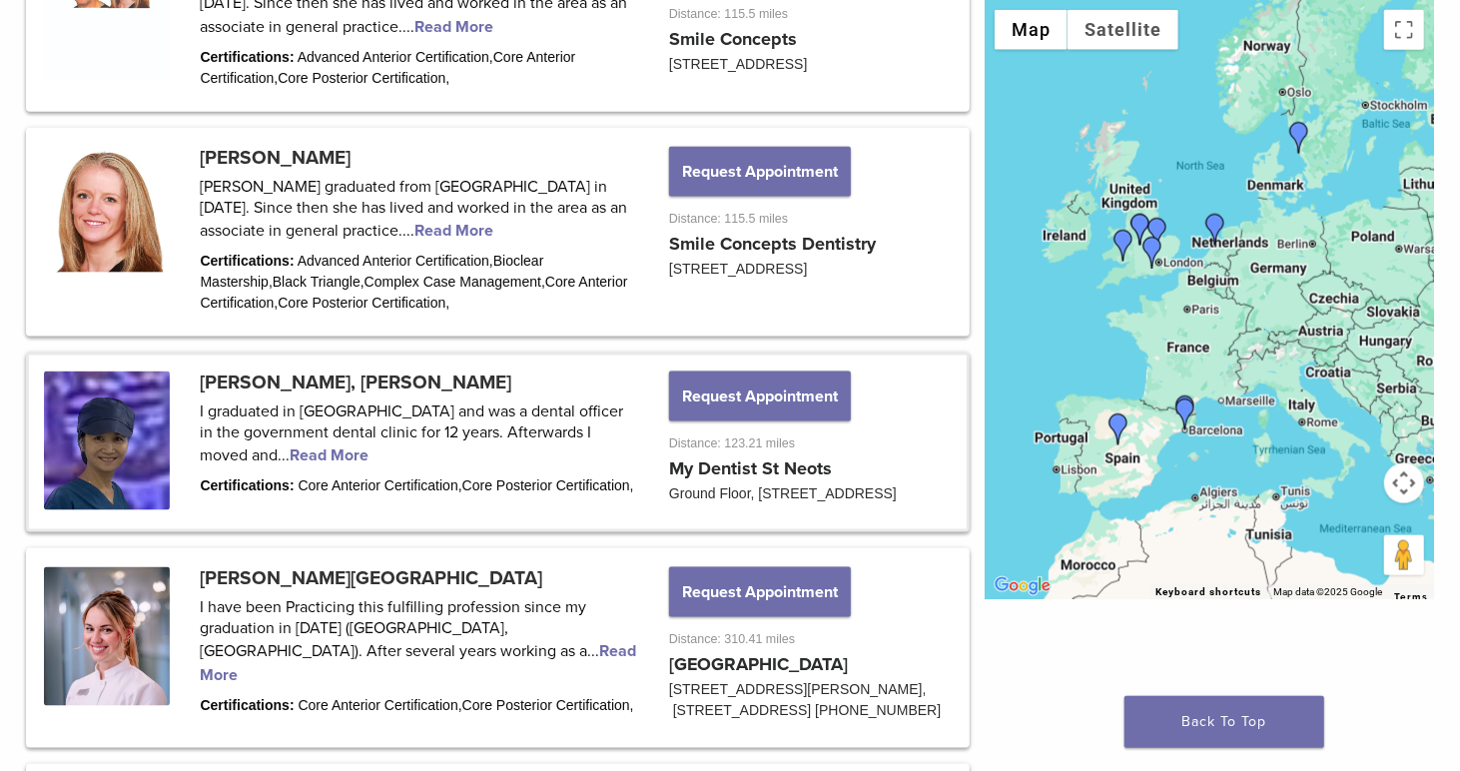
click at [273, 446] on link at bounding box center [498, 442] width 938 height 174
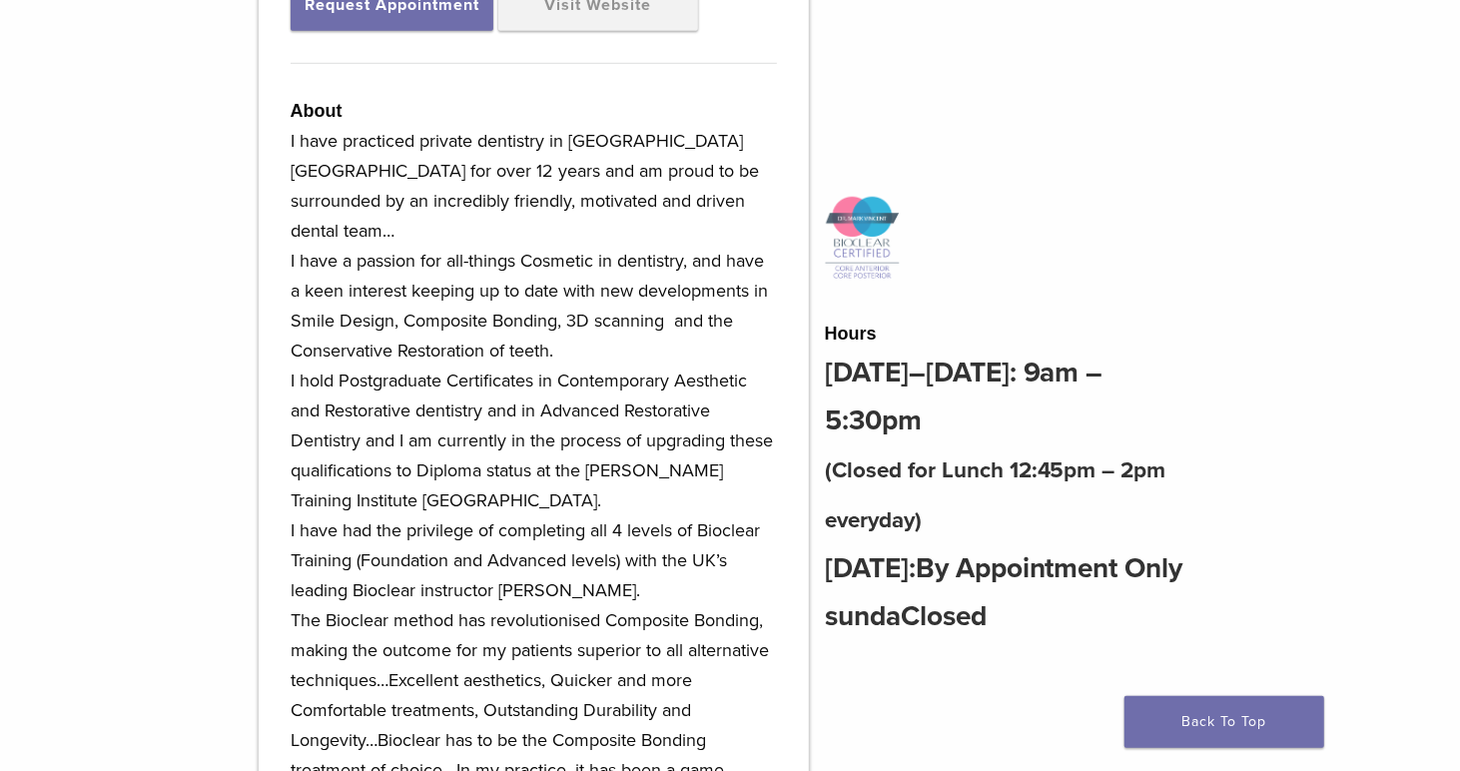
scroll to position [599, 0]
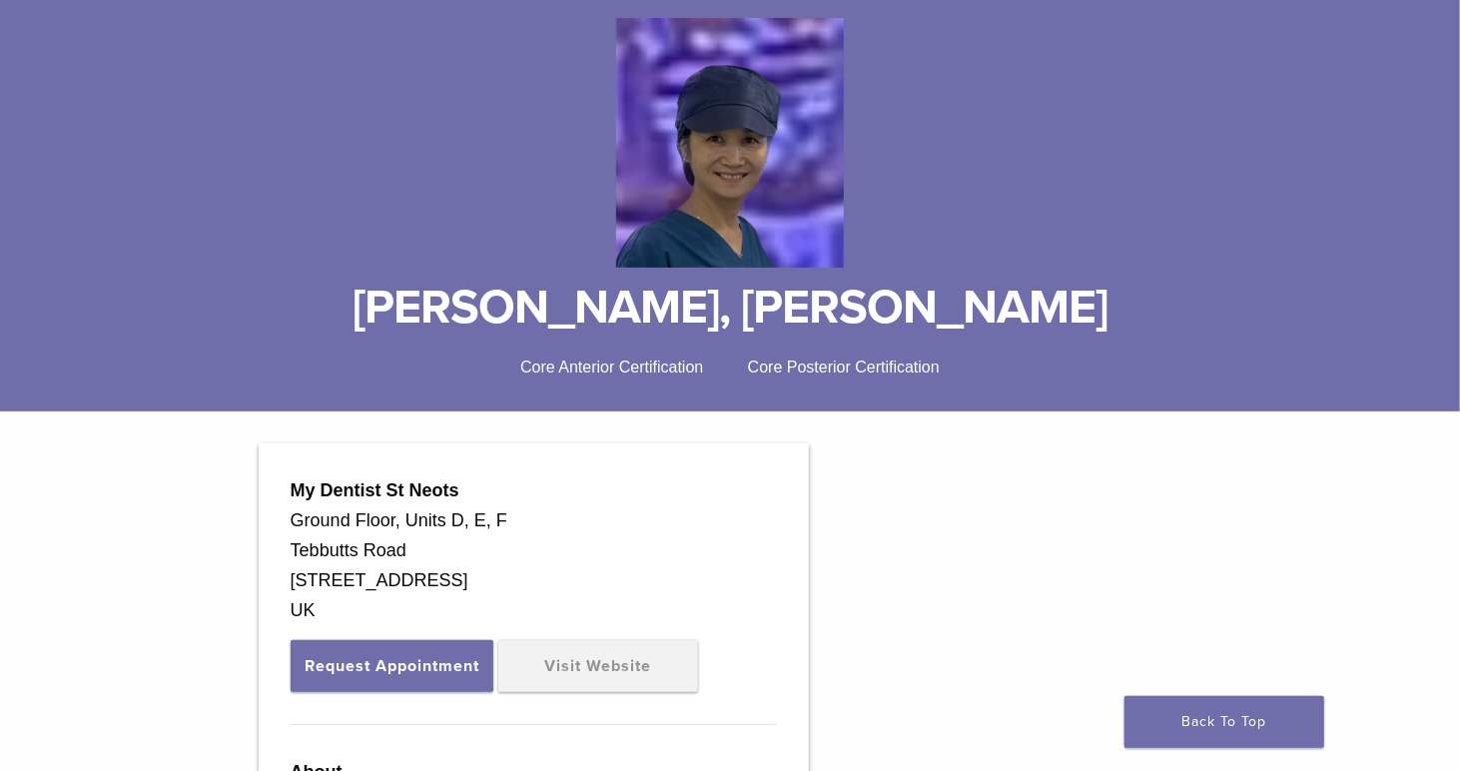
scroll to position [200, 0]
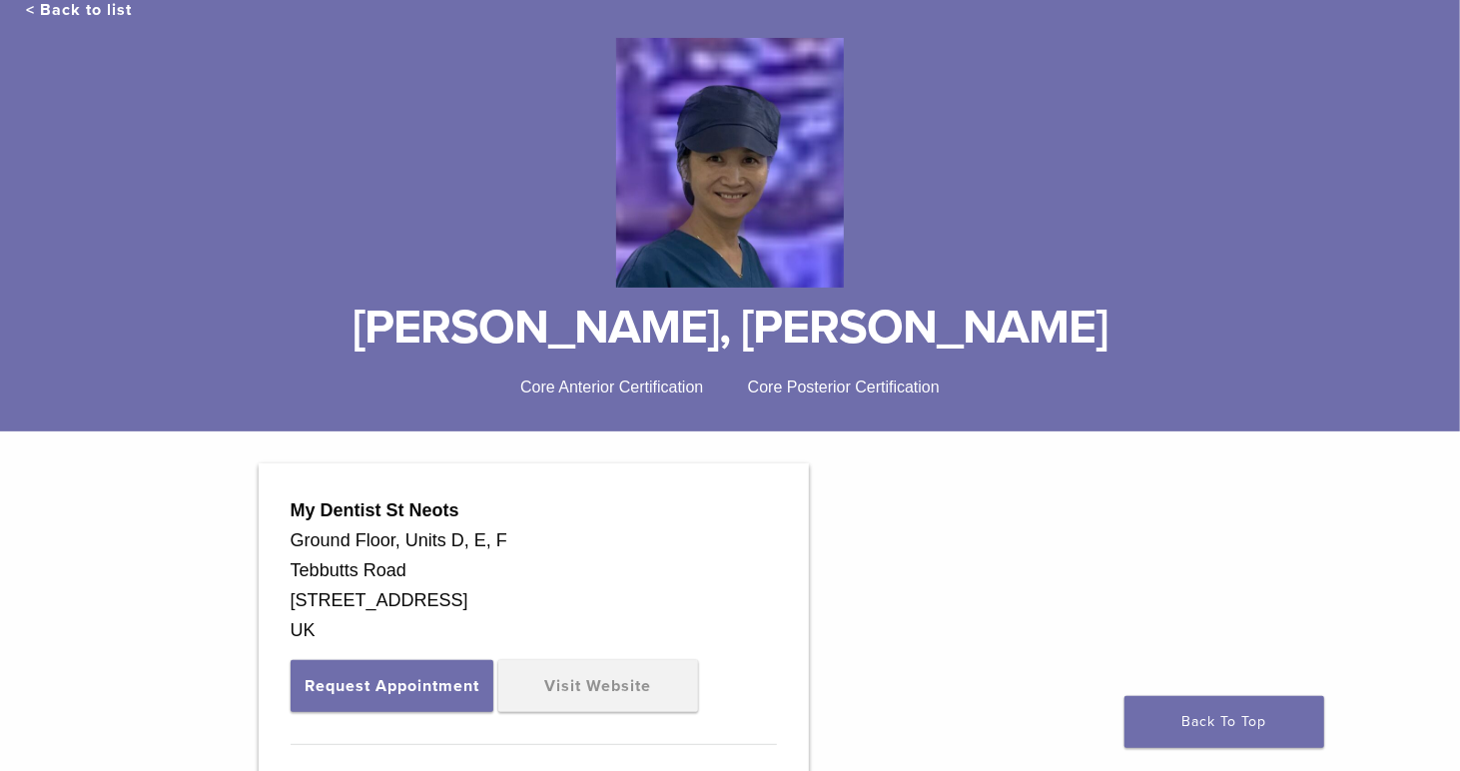
click at [29, 12] on link "< Back to list" at bounding box center [79, 10] width 106 height 20
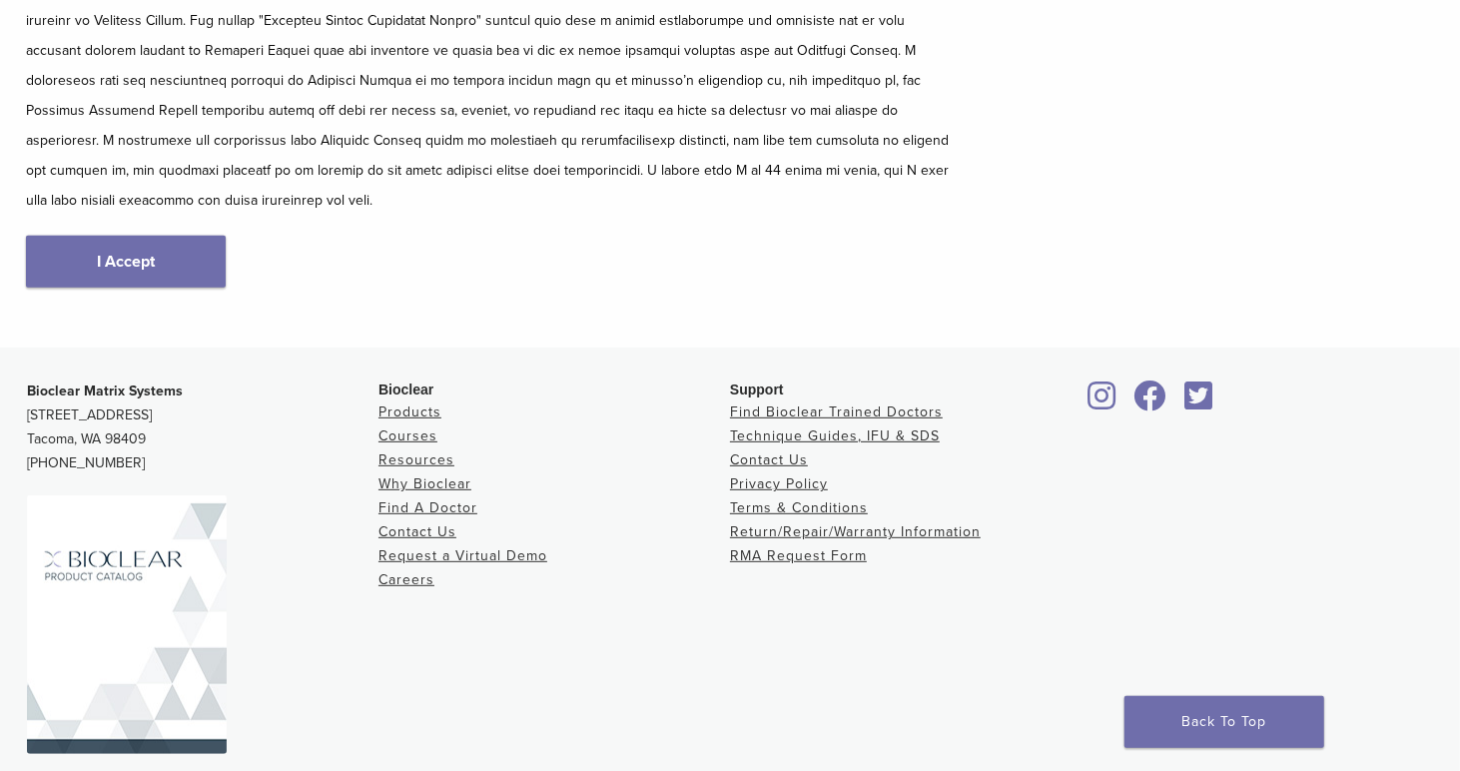
scroll to position [384, 0]
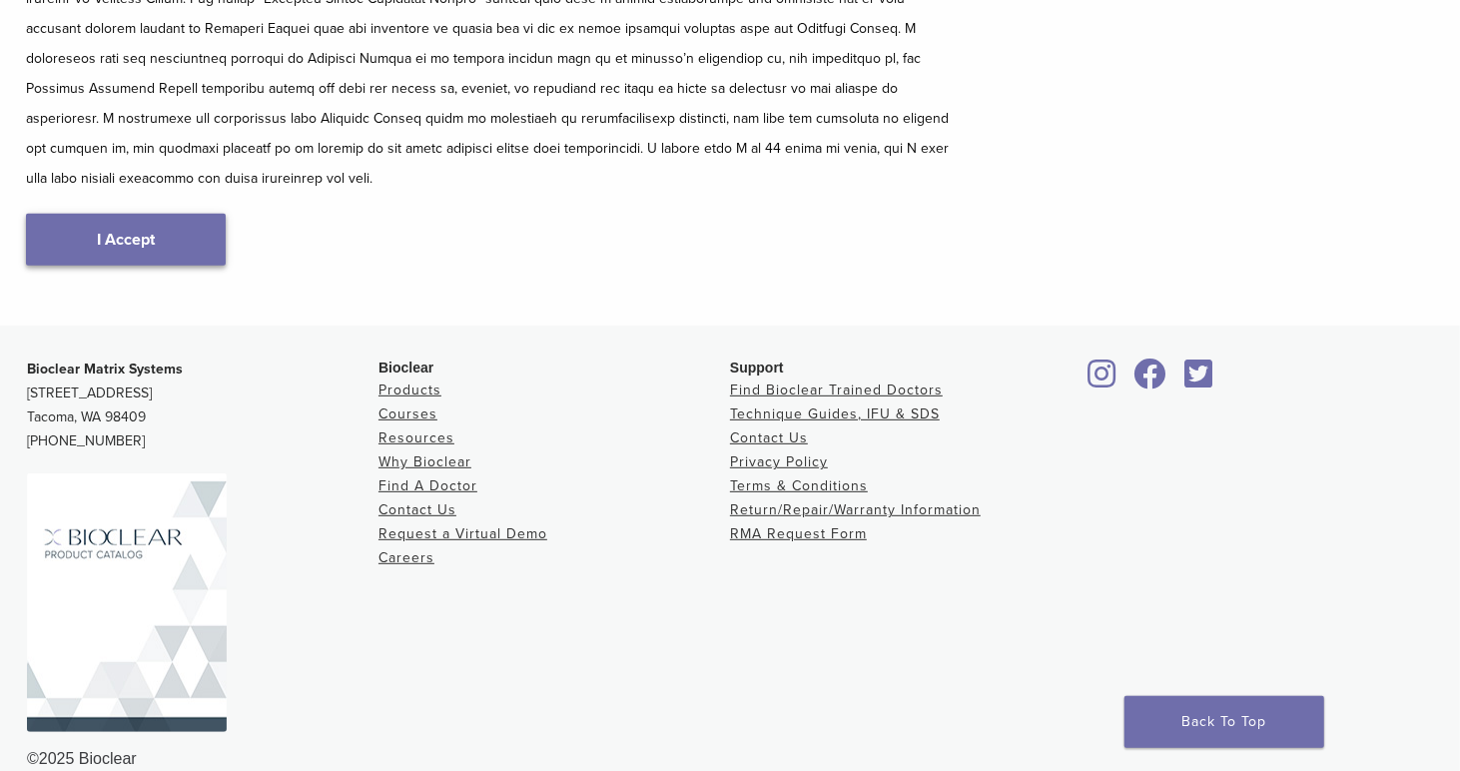
click at [152, 214] on link "I Accept" at bounding box center [126, 240] width 200 height 52
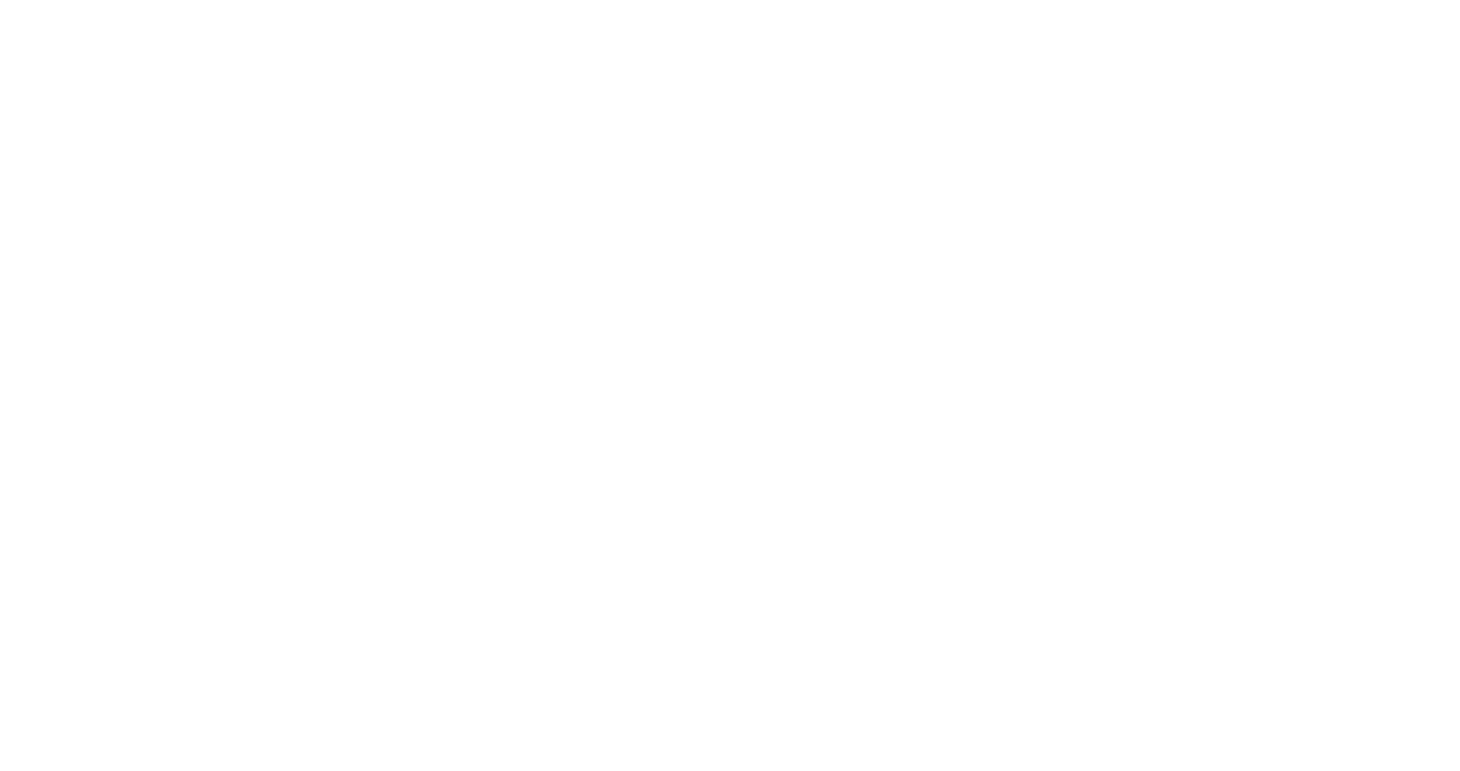
scroll to position [599, 0]
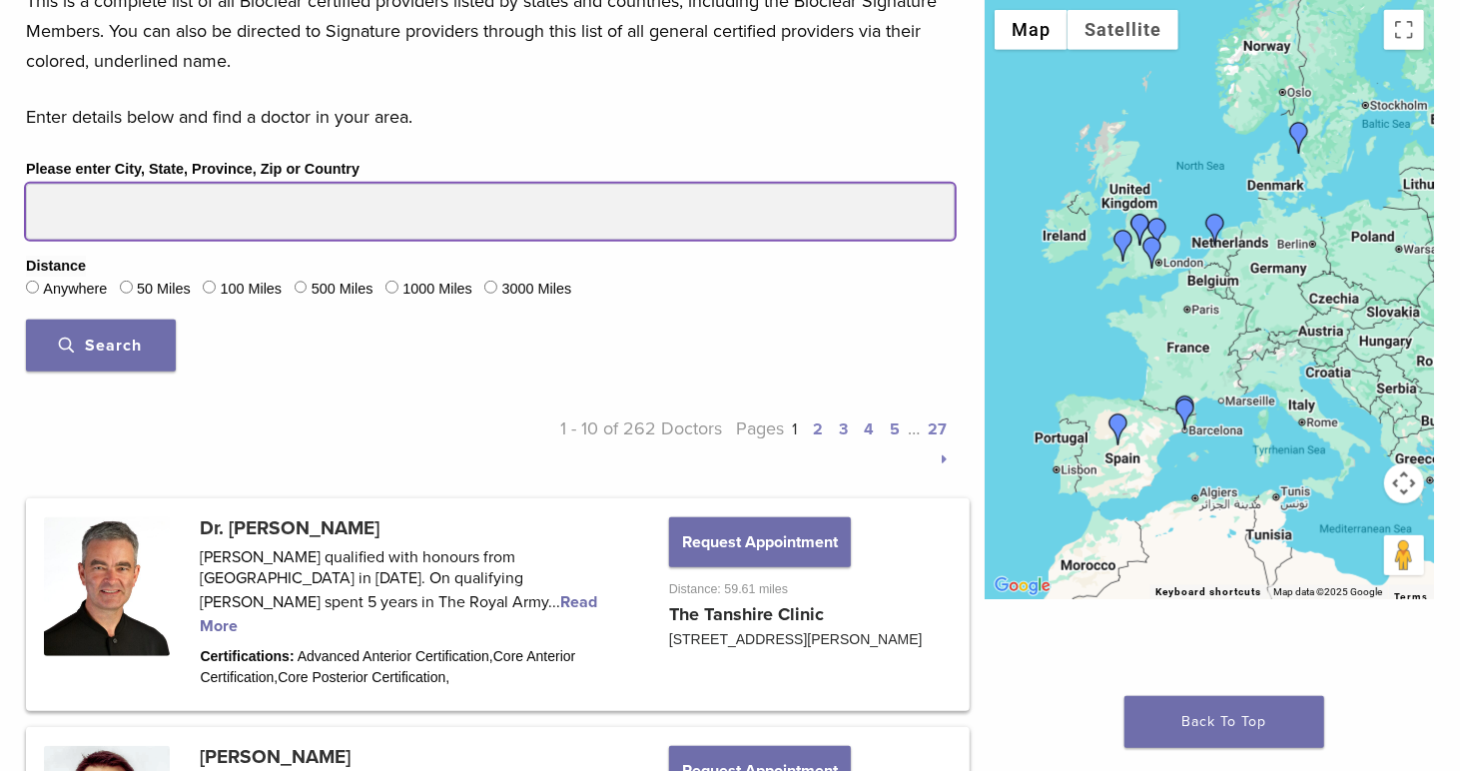
click at [158, 208] on input "Please enter City, State, Province, Zip or Country" at bounding box center [490, 212] width 929 height 56
drag, startPoint x: 38, startPoint y: 205, endPoint x: 86, endPoint y: 205, distance: 47.9
click at [86, 205] on input "**" at bounding box center [490, 212] width 929 height 56
type input "**********"
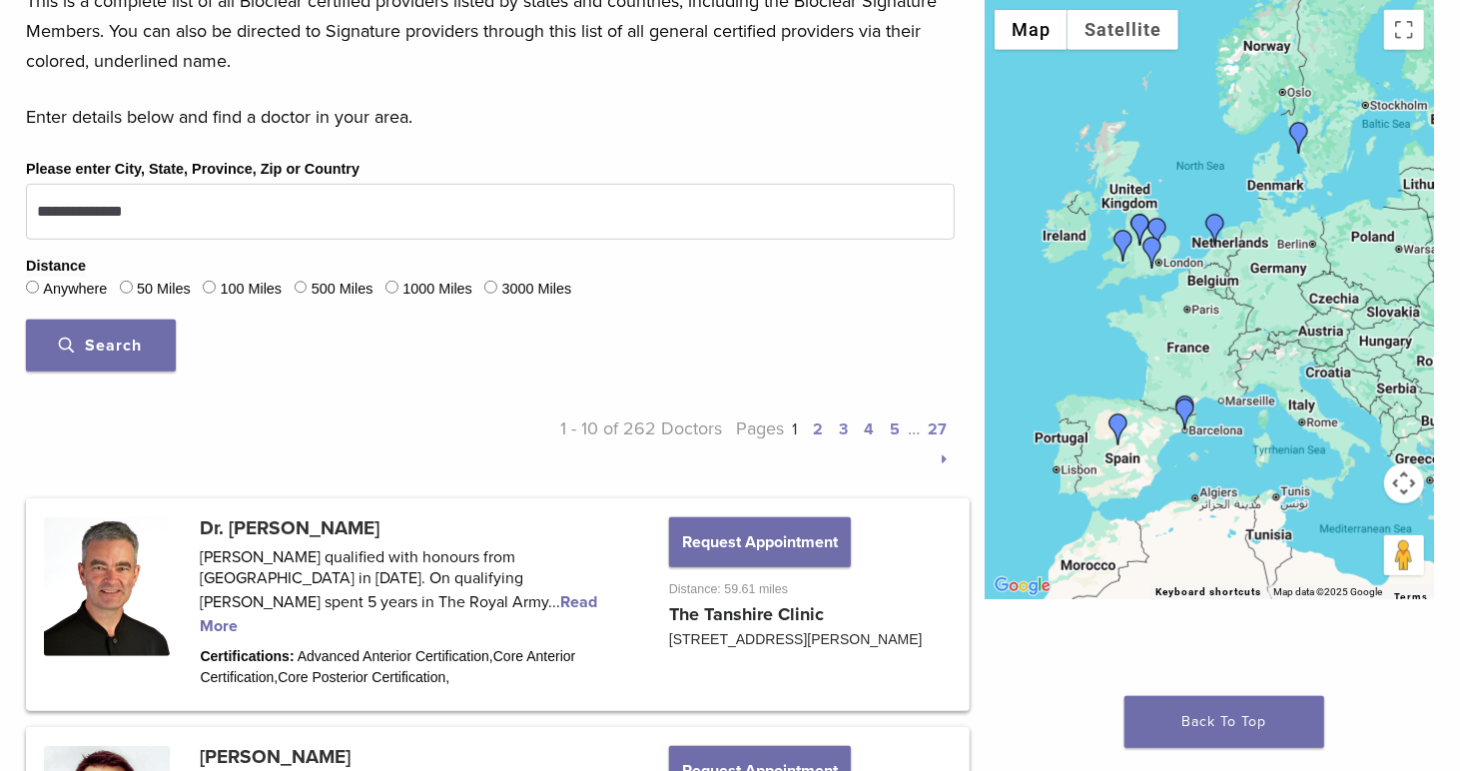
click at [125, 340] on span "Search" at bounding box center [101, 346] width 83 height 20
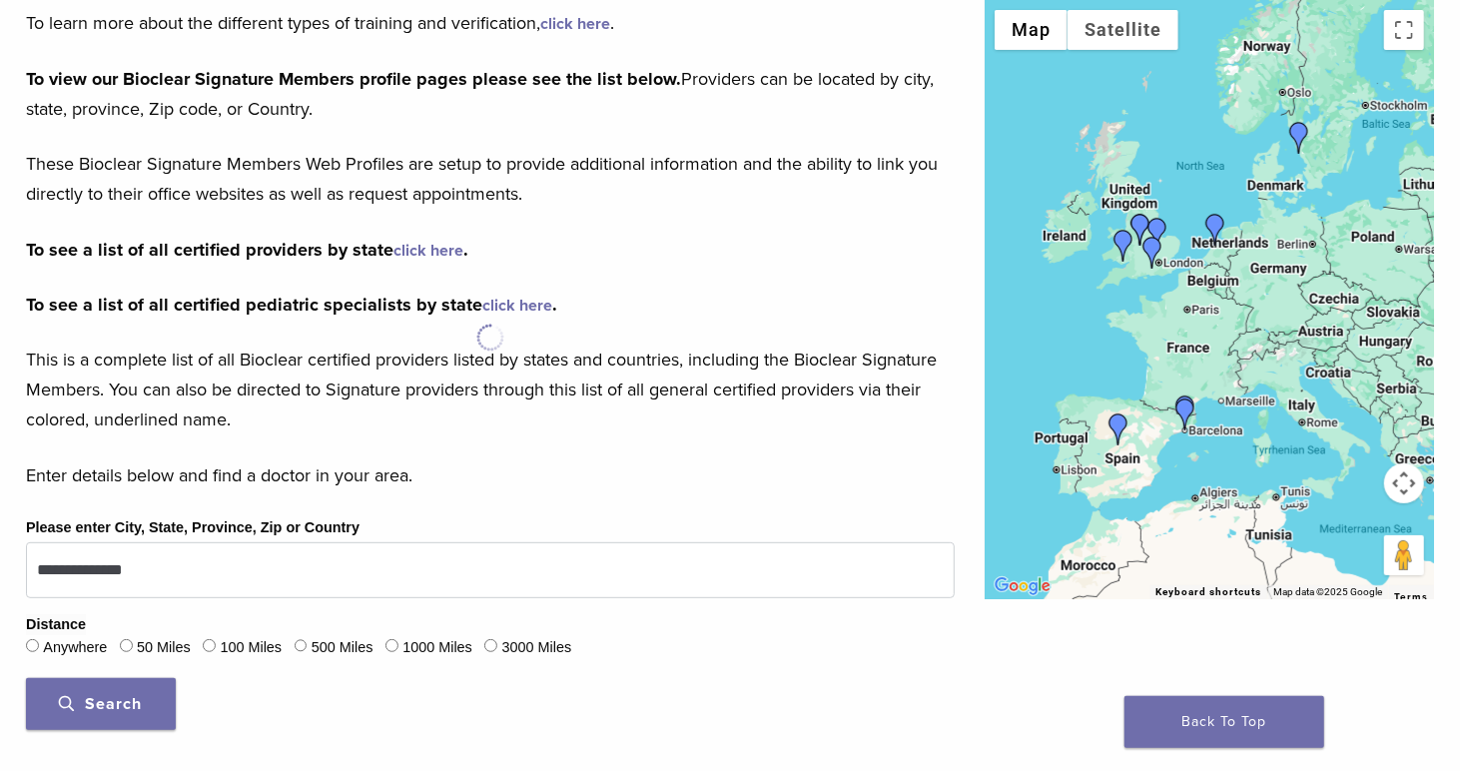
scroll to position [217, 0]
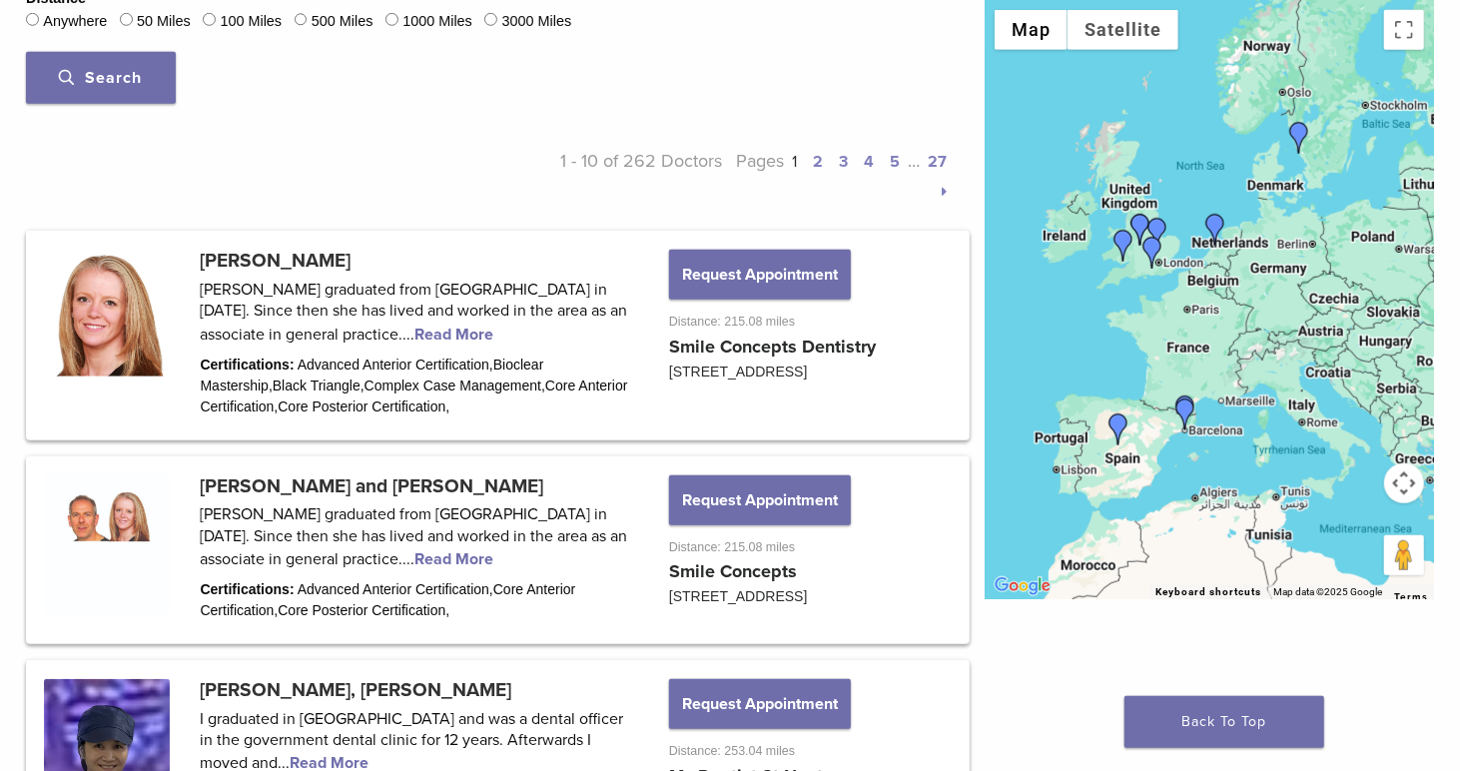
scroll to position [716, 0]
